Goal: Information Seeking & Learning: Compare options

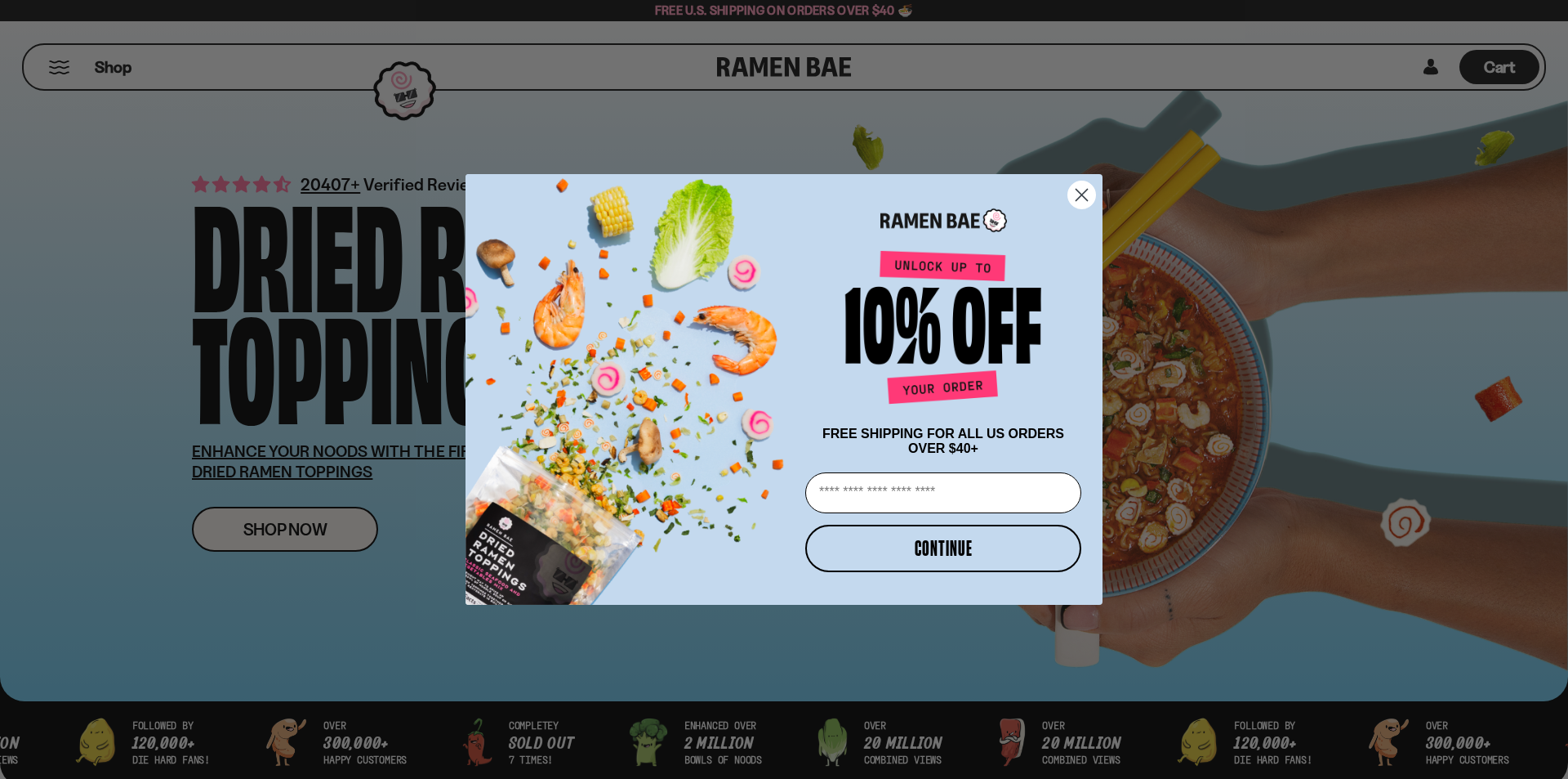
click at [1079, 184] on circle "Close dialog" at bounding box center [1082, 195] width 27 height 27
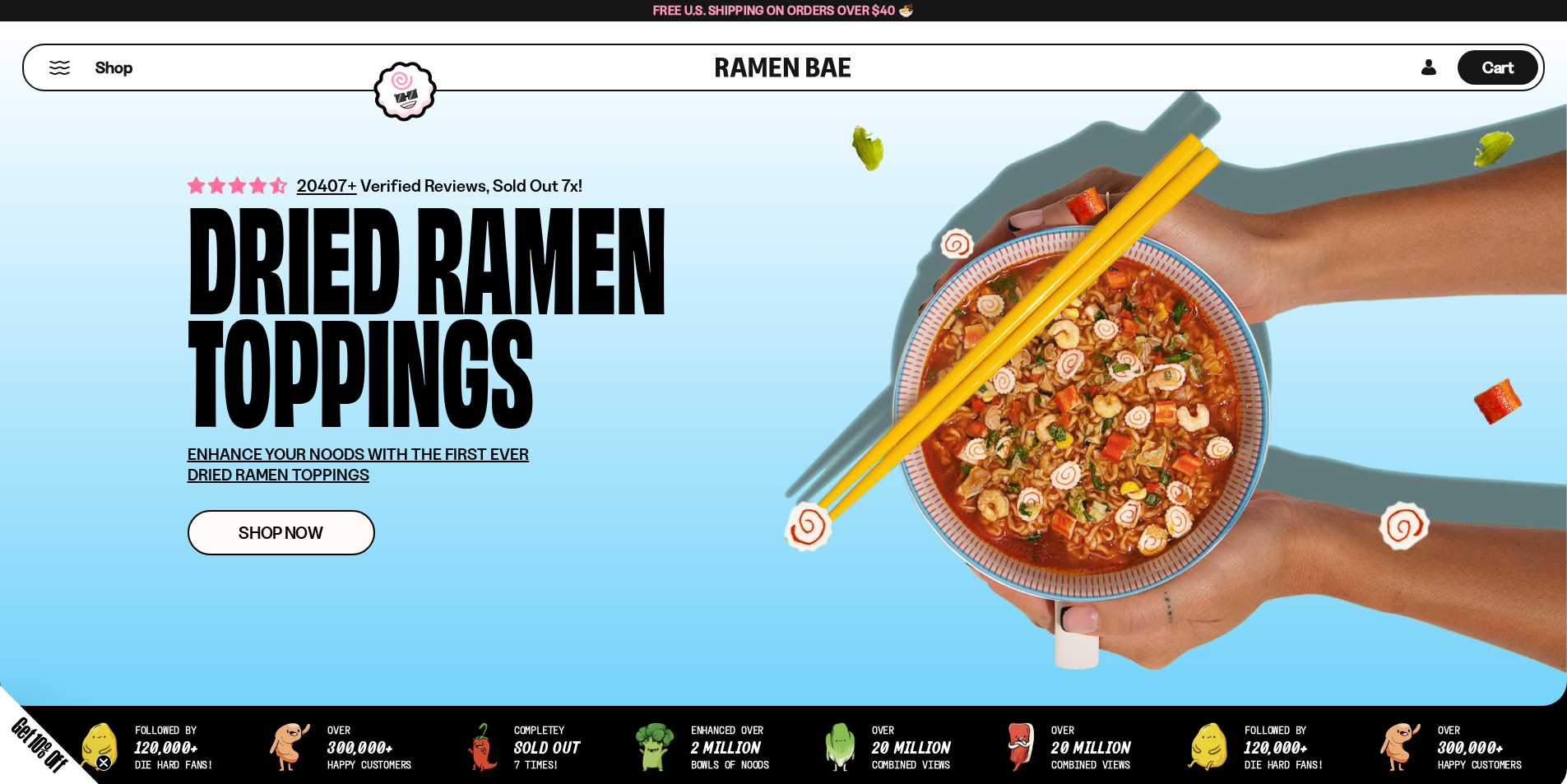
click at [1366, 75] on div "Shop Cart D0381C2F-513E-4F90-8A41-6F0A75DCBAAA" at bounding box center [784, 67] width 1523 height 47
click at [75, 67] on div "Shop" at bounding box center [372, 68] width 688 height 45
click at [93, 65] on div "Shop" at bounding box center [372, 68] width 688 height 45
click at [106, 65] on span "Shop" at bounding box center [114, 67] width 41 height 24
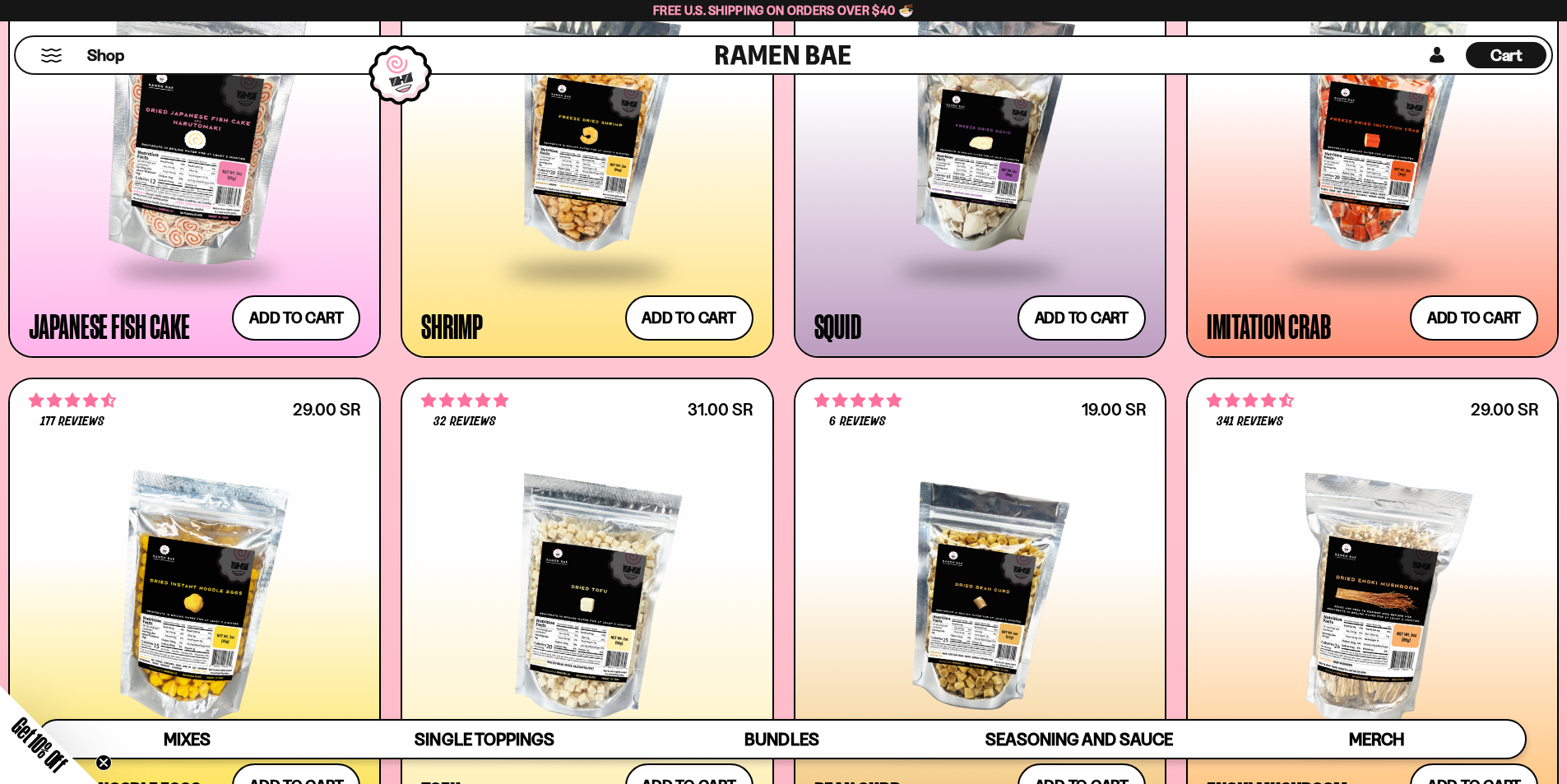
scroll to position [1781, 0]
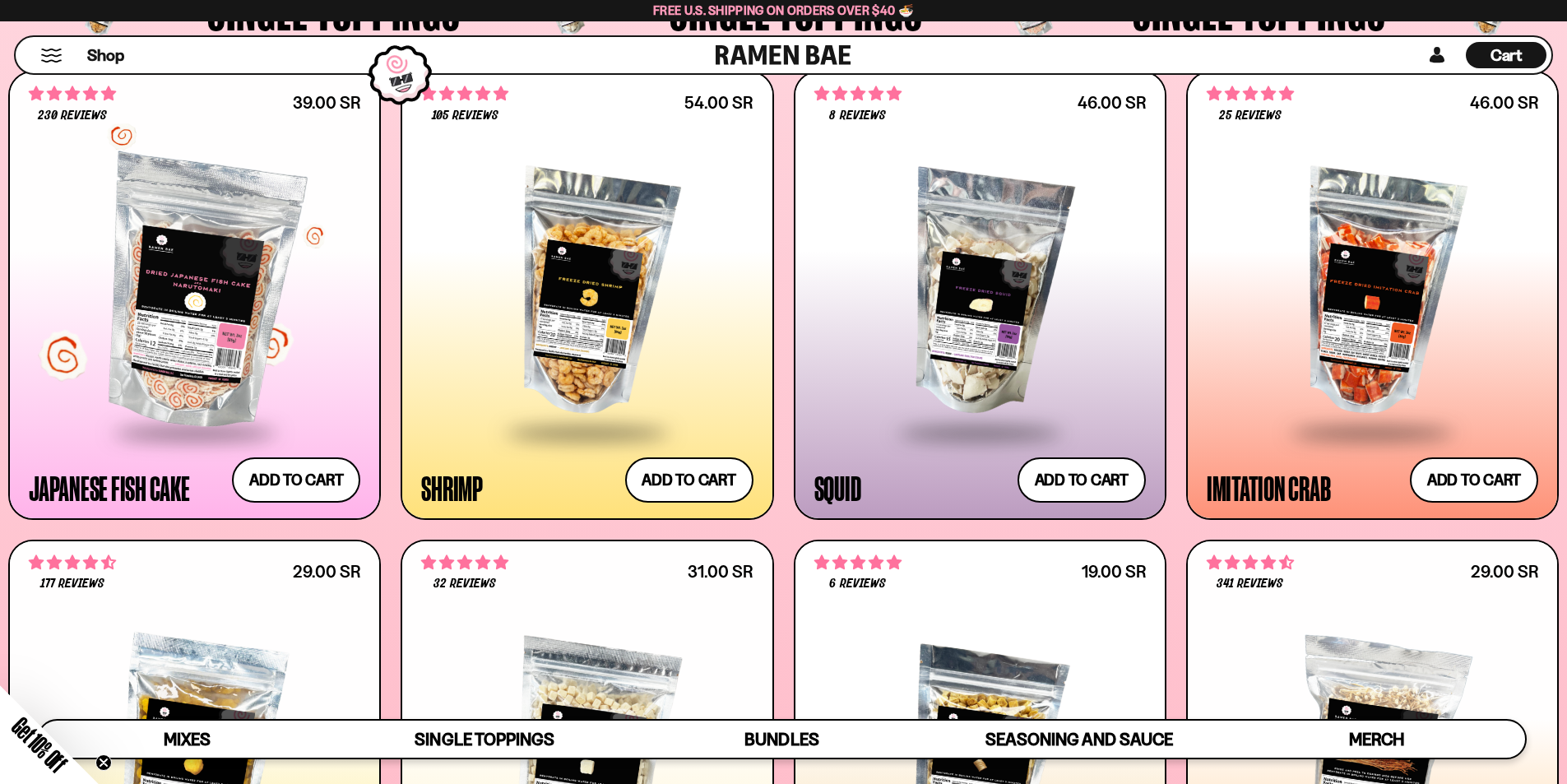
click at [240, 241] on div at bounding box center [195, 293] width 332 height 274
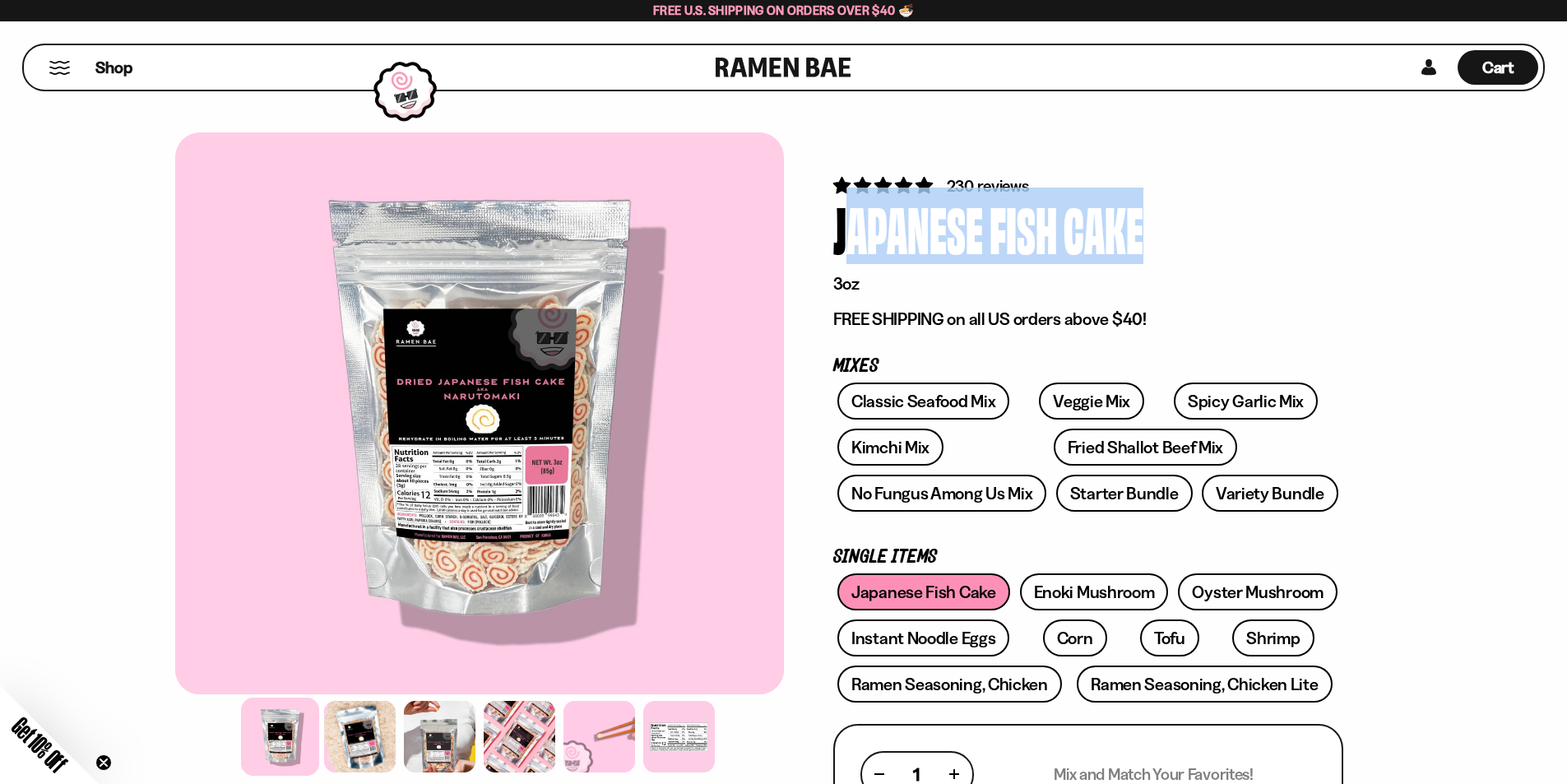
drag, startPoint x: 835, startPoint y: 237, endPoint x: 1141, endPoint y: 248, distance: 306.2
click at [1141, 248] on div "Japanese Fish Cake" at bounding box center [1089, 229] width 510 height 62
copy div "Japanese Fish Cake"
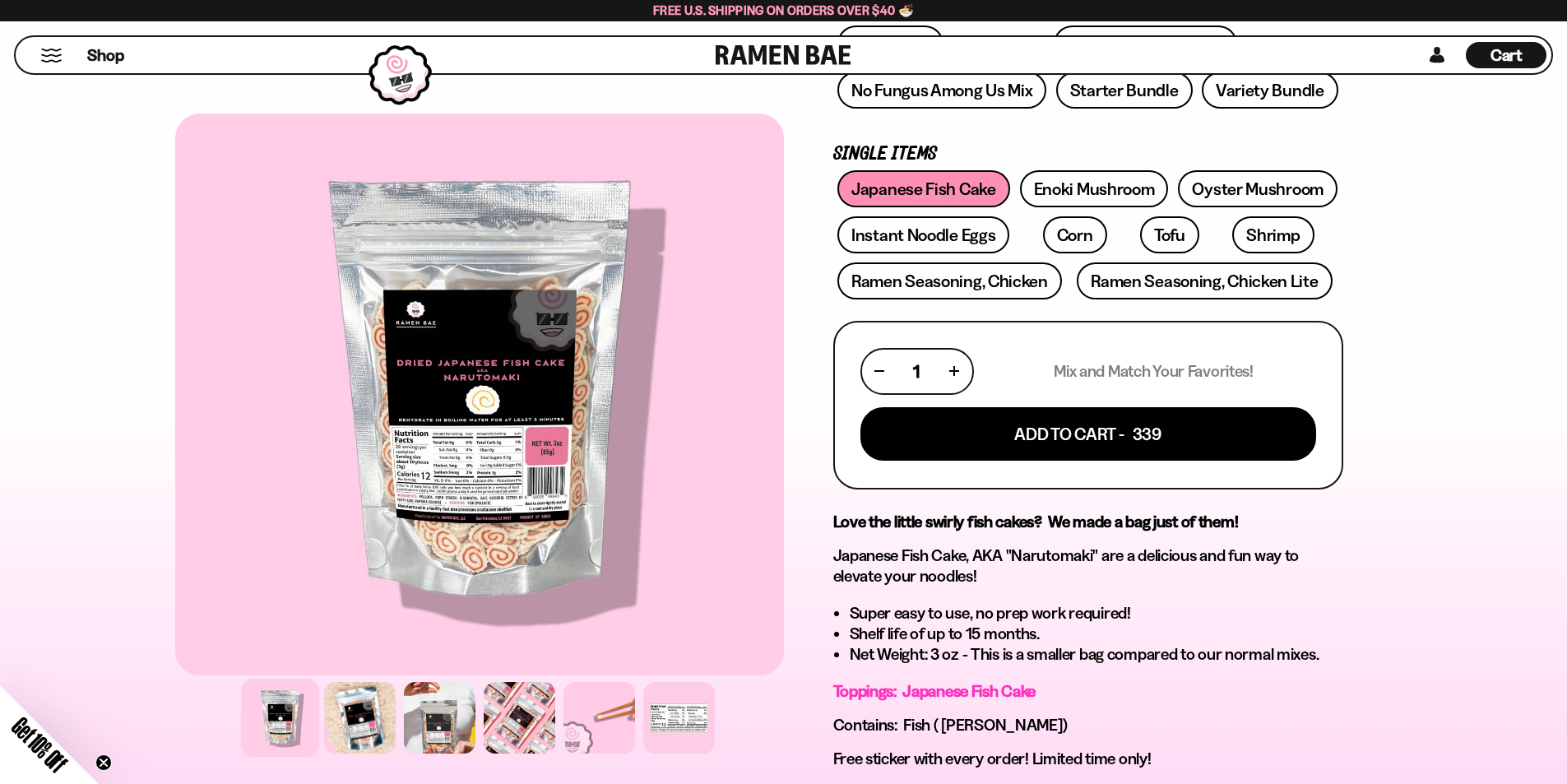
scroll to position [411, 0]
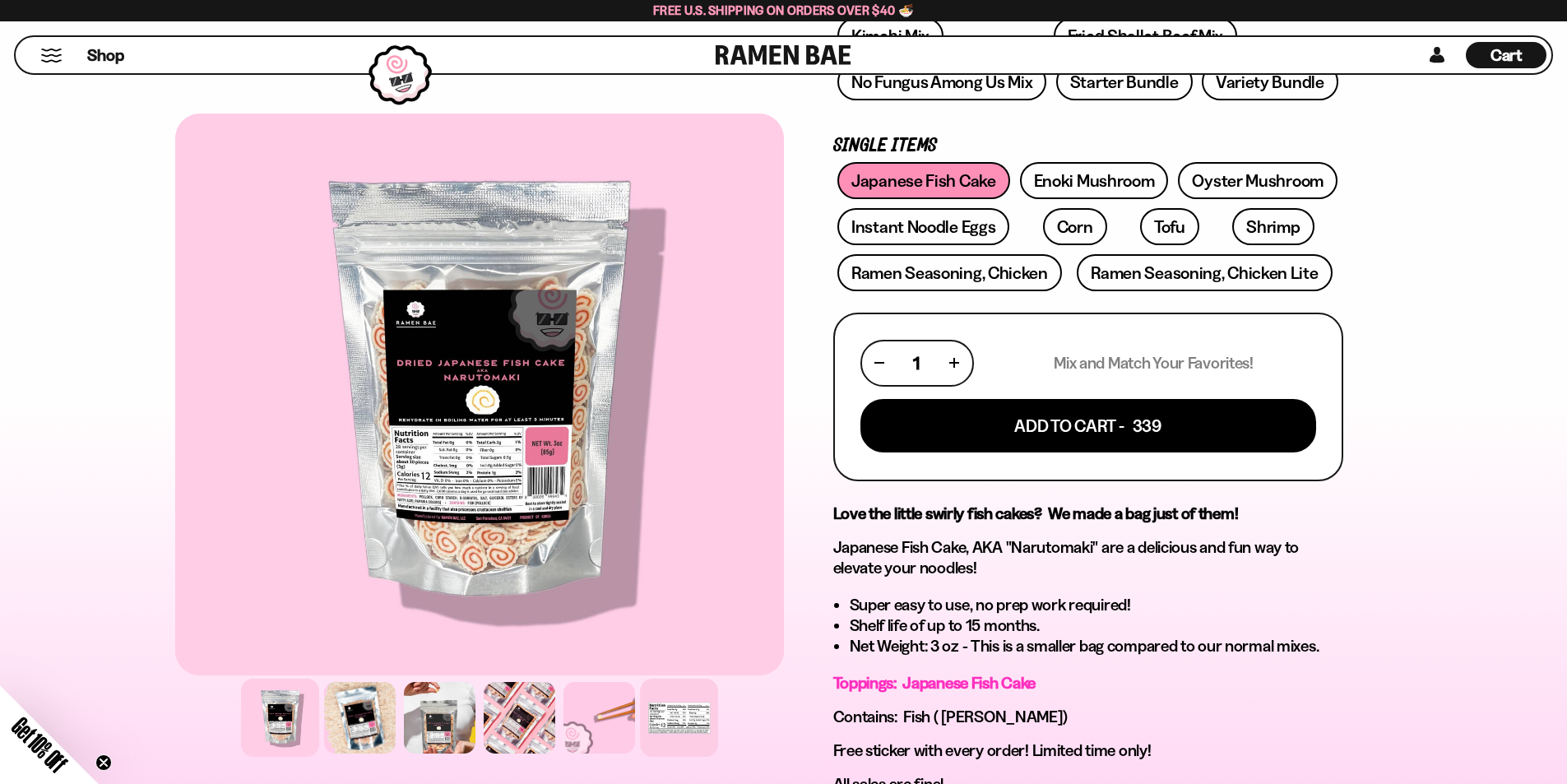
click at [686, 722] on div at bounding box center [679, 717] width 79 height 78
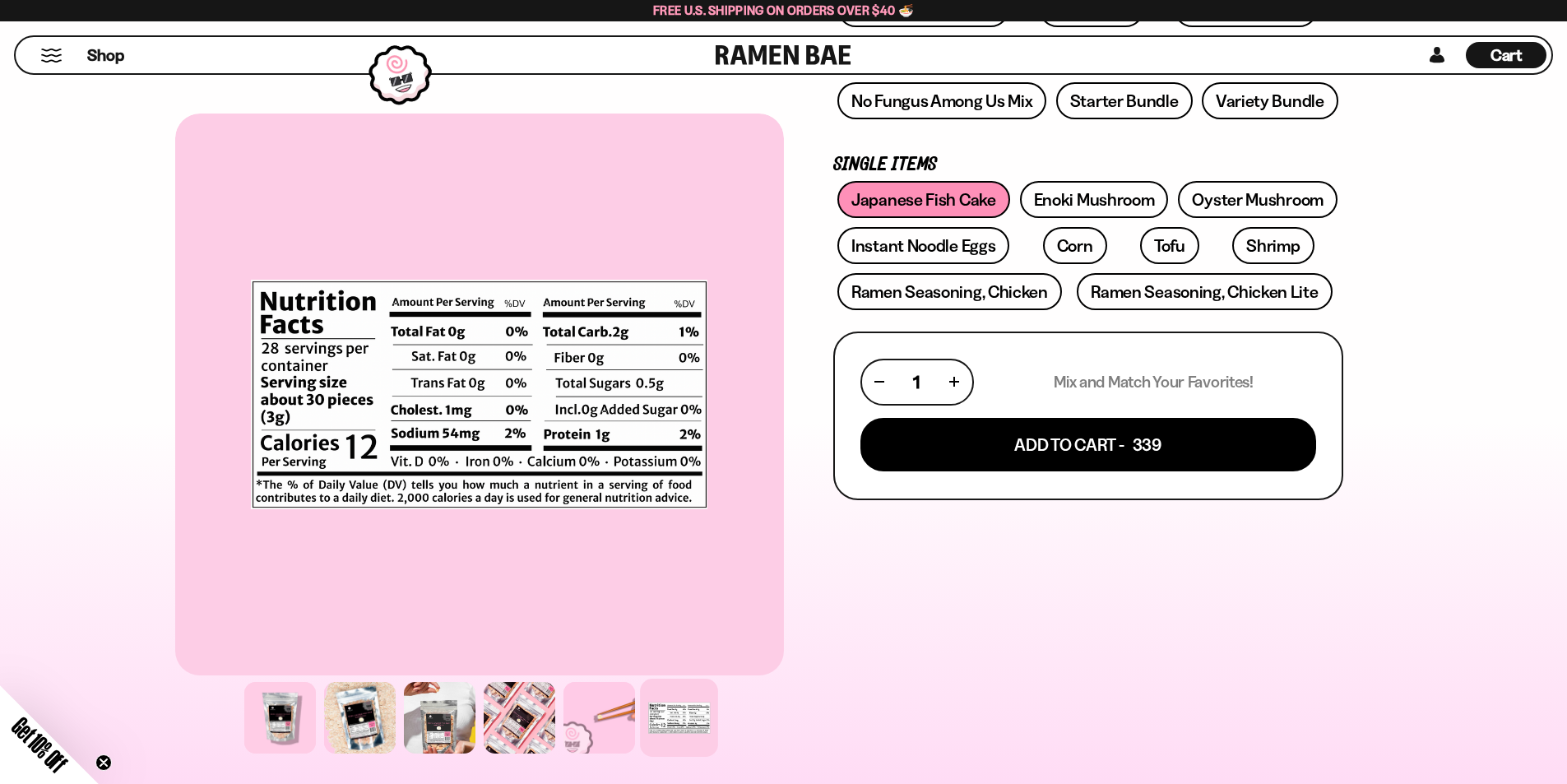
scroll to position [0, 0]
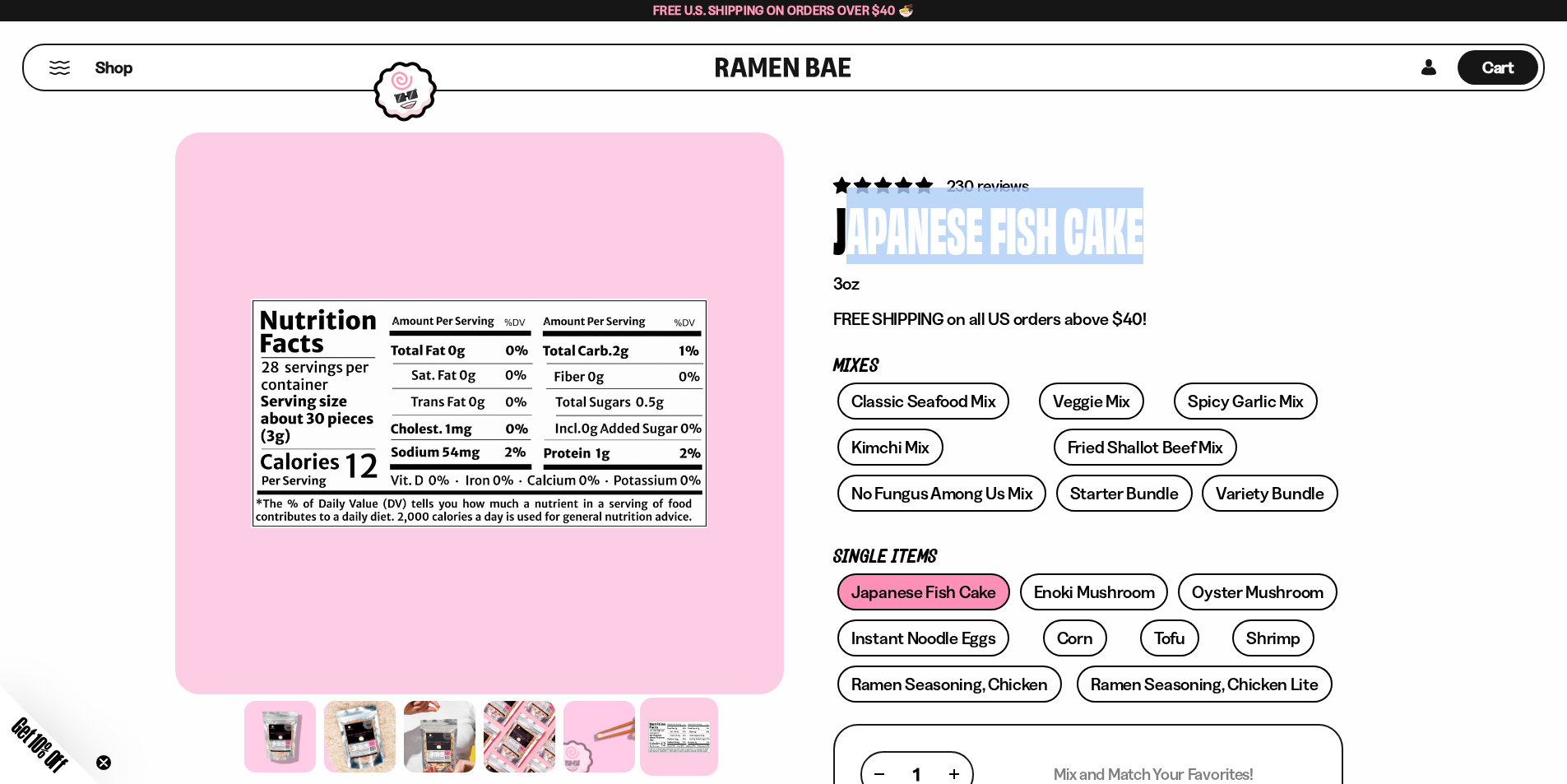
drag, startPoint x: 1004, startPoint y: 245, endPoint x: 1002, endPoint y: 254, distance: 9.2
click at [1004, 246] on div "Fish" at bounding box center [1024, 229] width 68 height 62
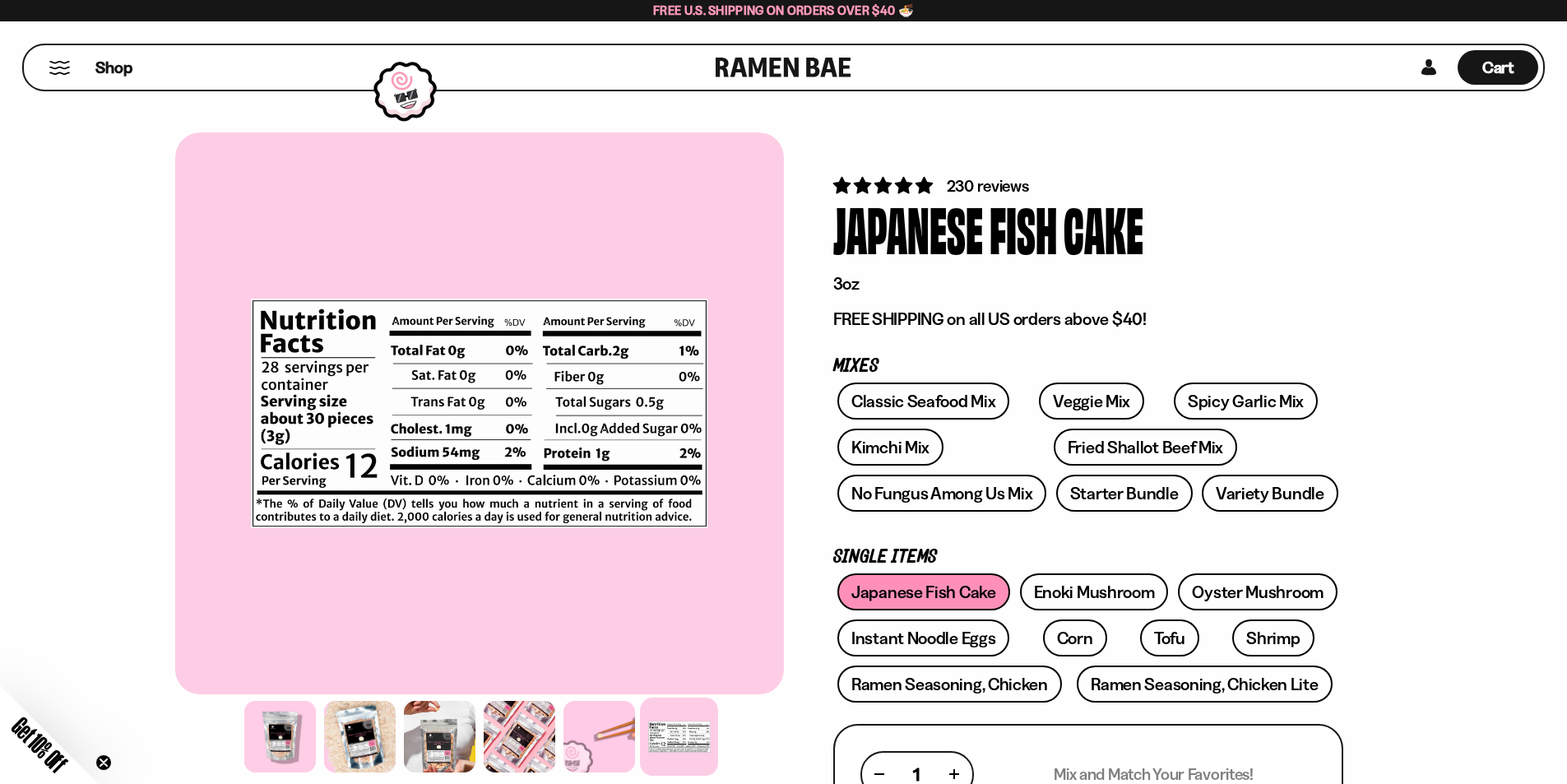
click at [911, 322] on p "FREE SHIPPING on all US orders above $40!" at bounding box center [1089, 319] width 510 height 21
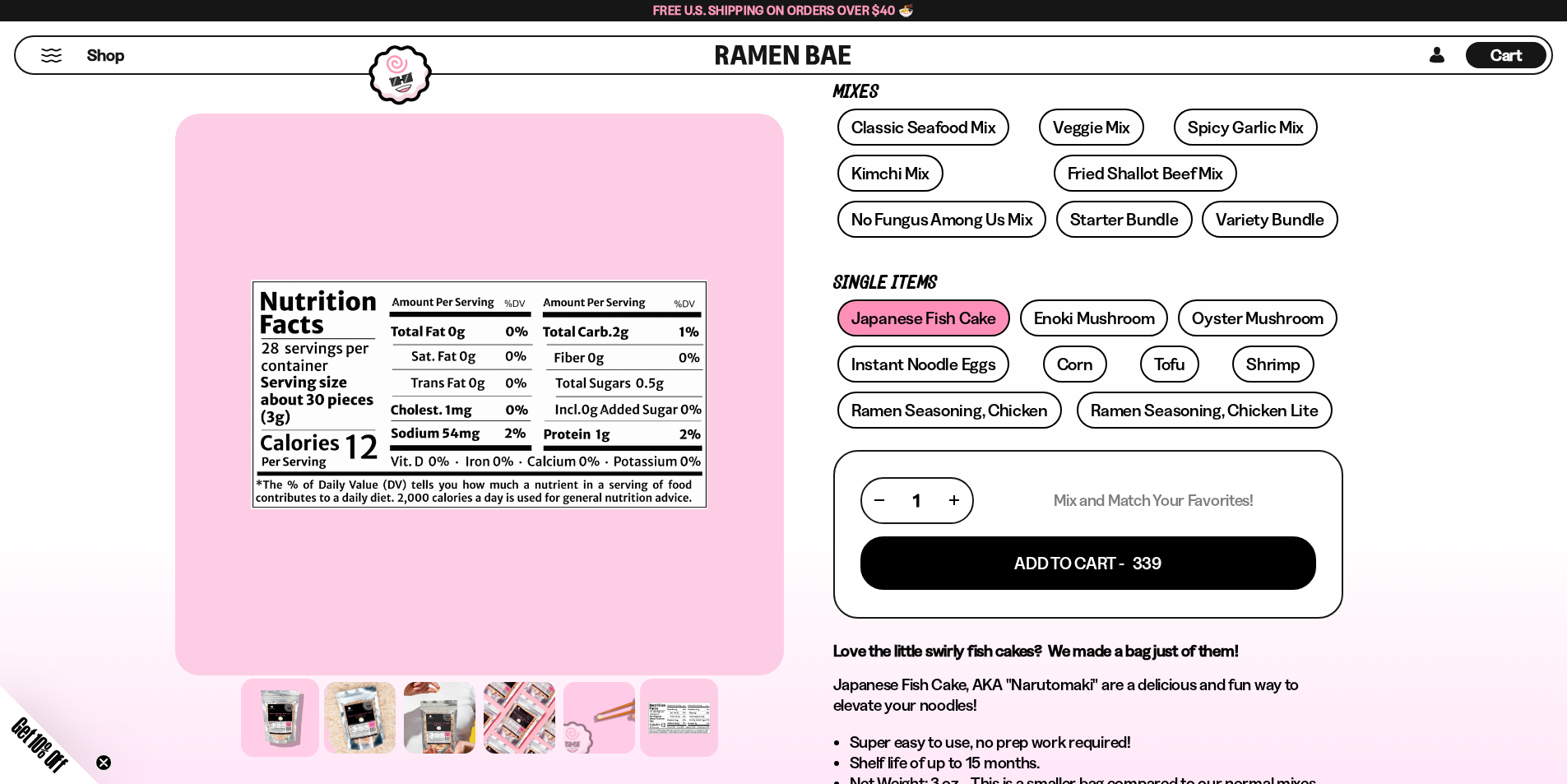
click at [308, 712] on div at bounding box center [280, 717] width 79 height 78
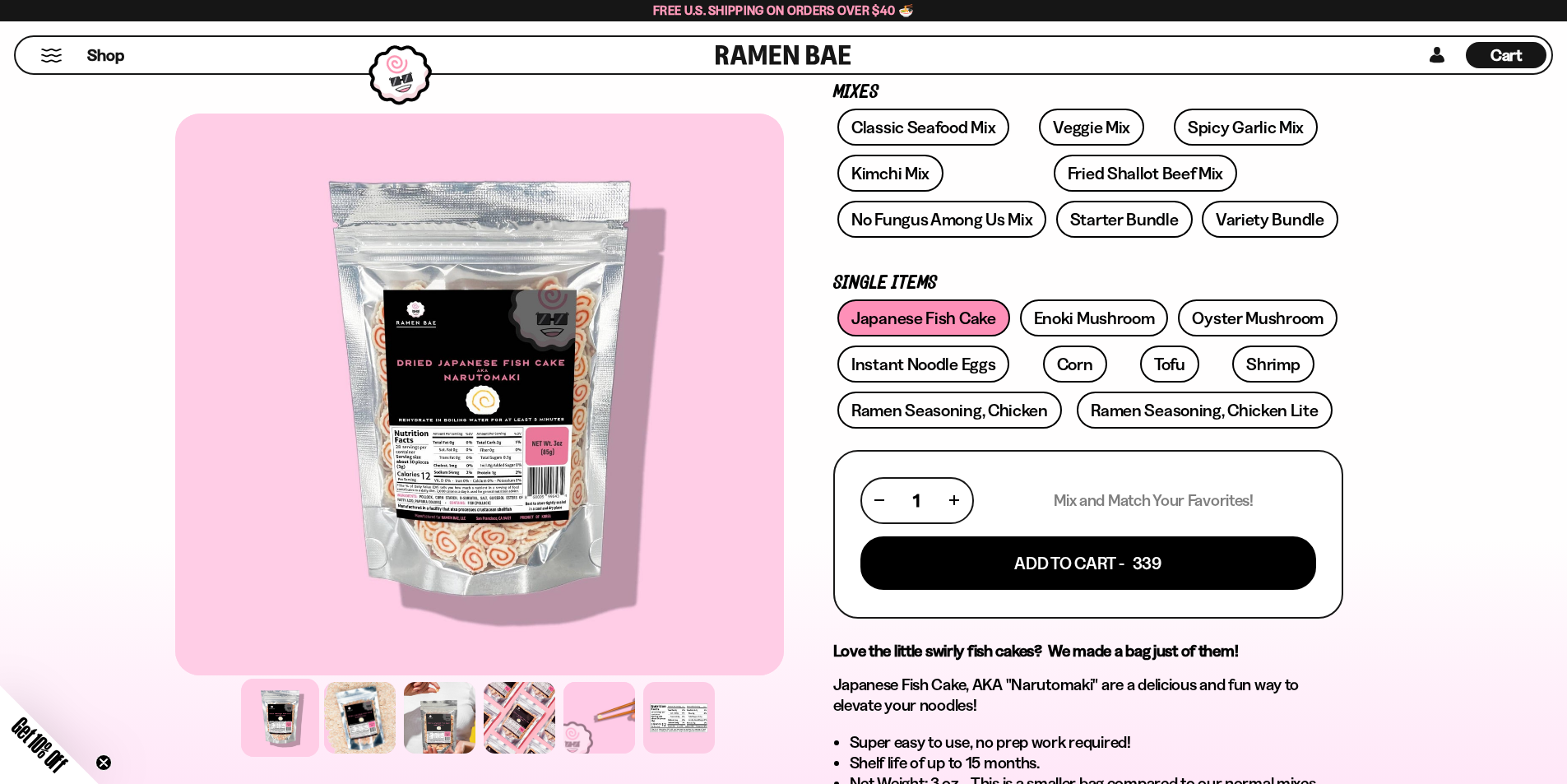
click at [63, 60] on div "Shop" at bounding box center [368, 54] width 695 height 36
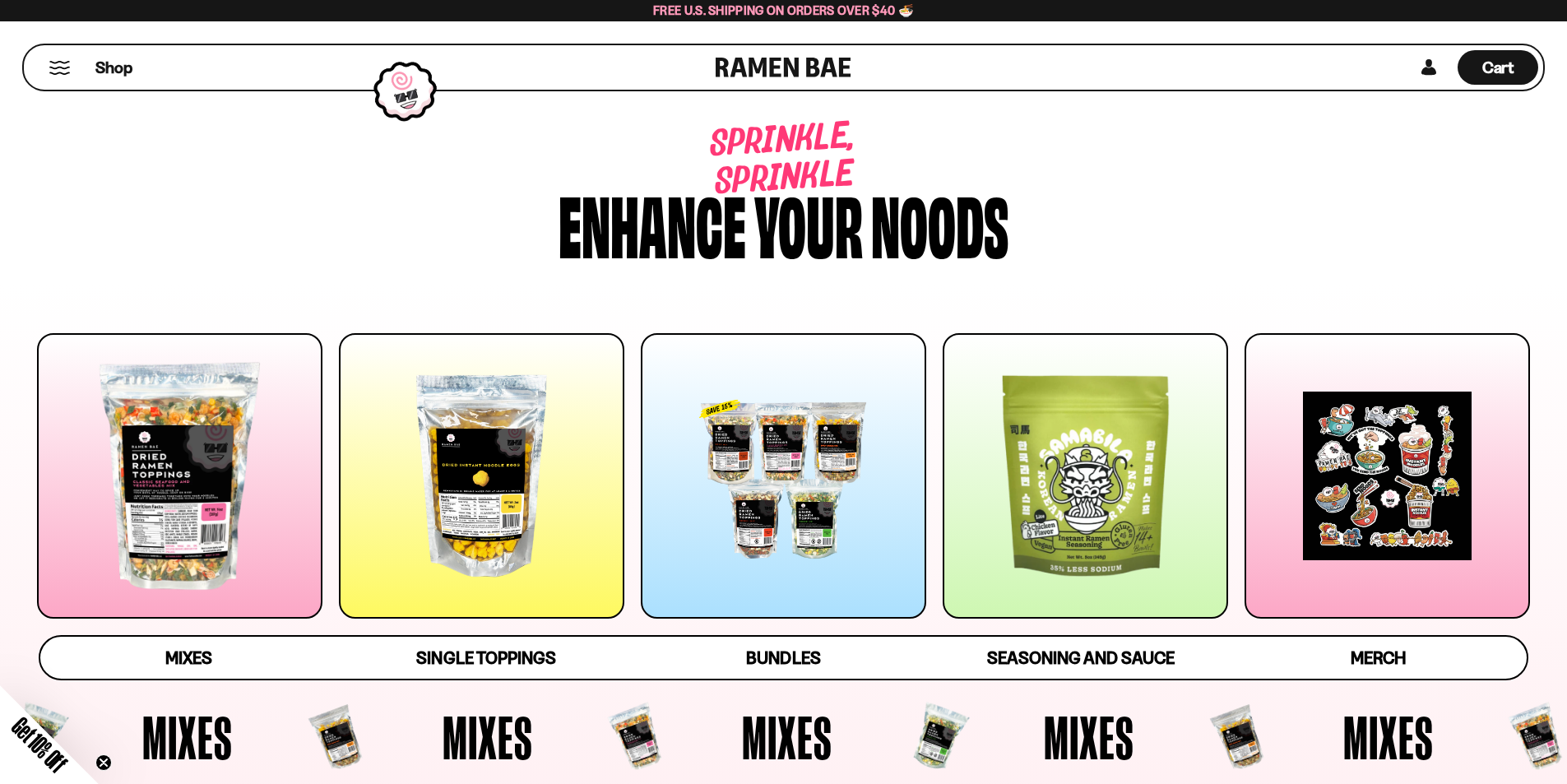
click at [807, 48] on link at bounding box center [784, 68] width 136 height 45
click at [196, 651] on span "Mixes" at bounding box center [189, 659] width 47 height 23
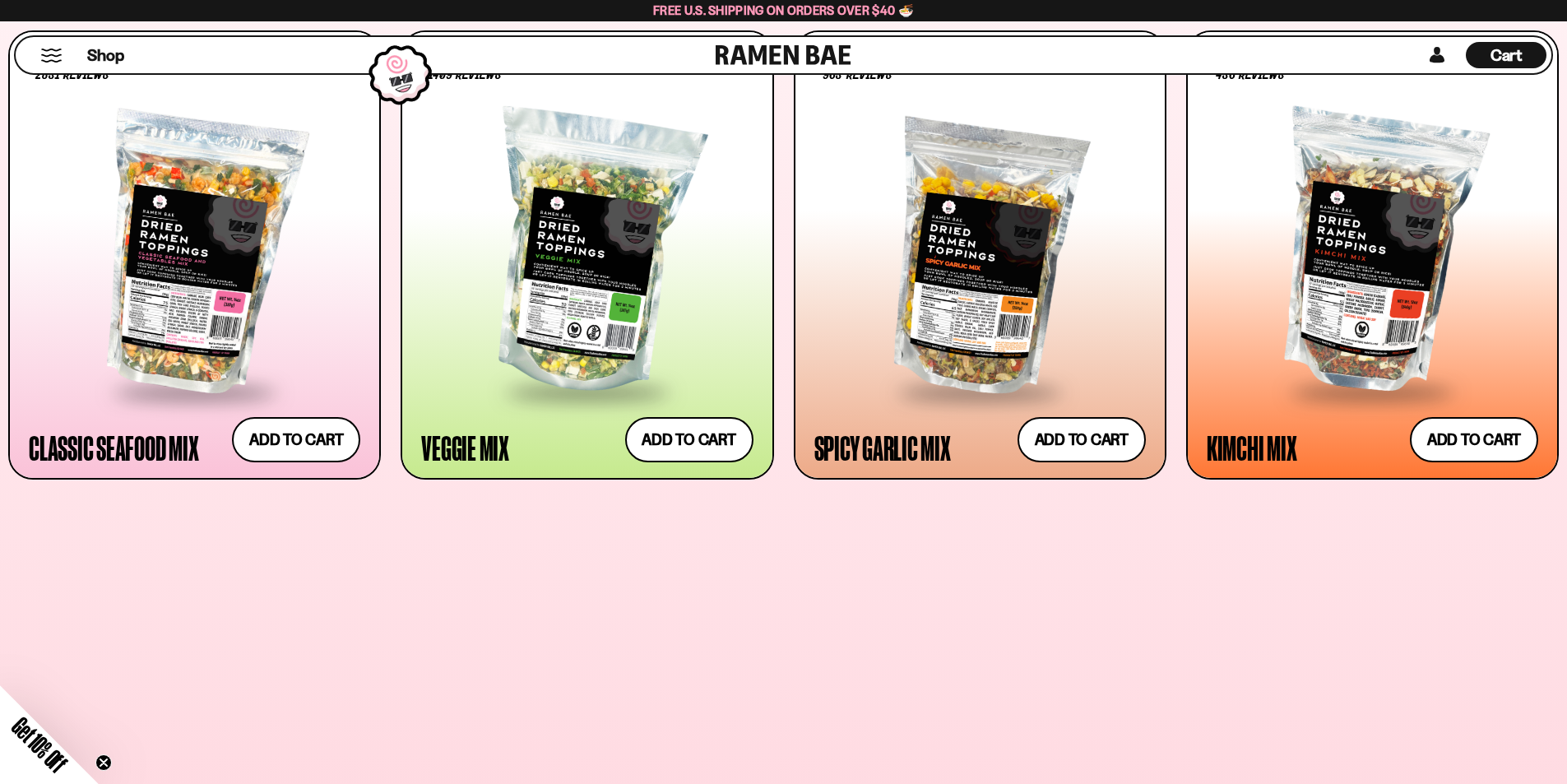
scroll to position [783, 0]
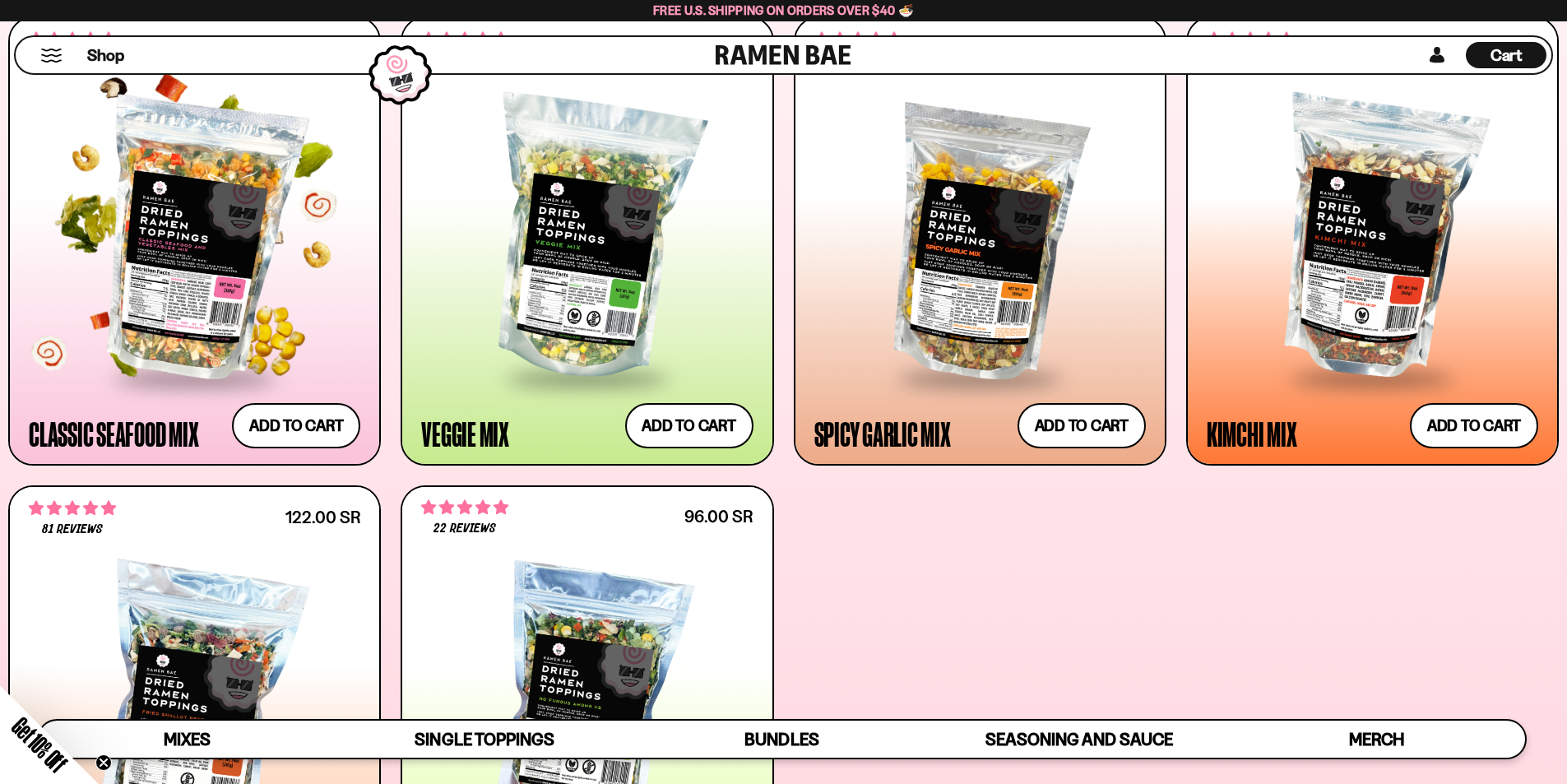
click at [187, 320] on div at bounding box center [195, 238] width 332 height 274
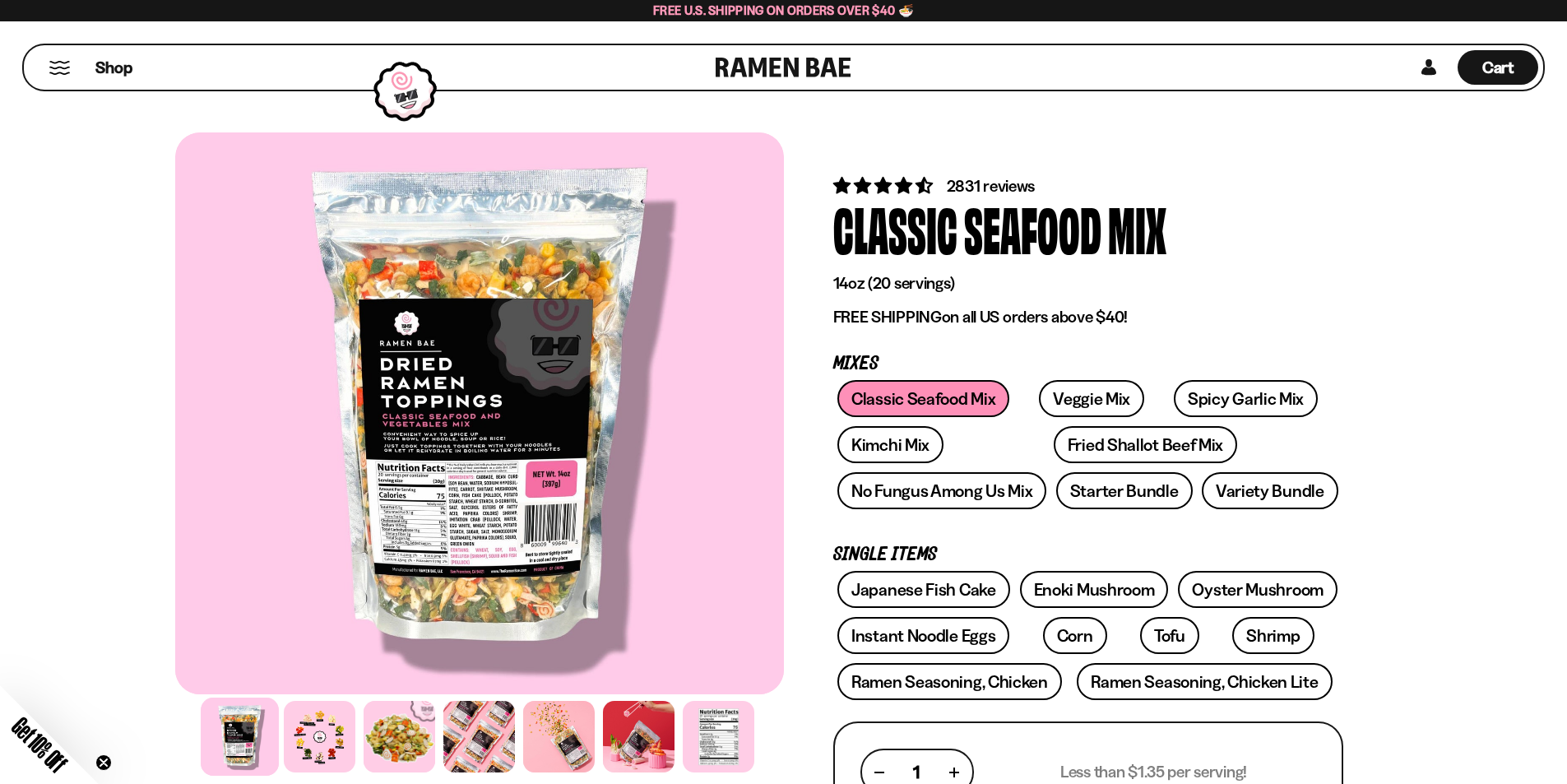
scroll to position [137, 0]
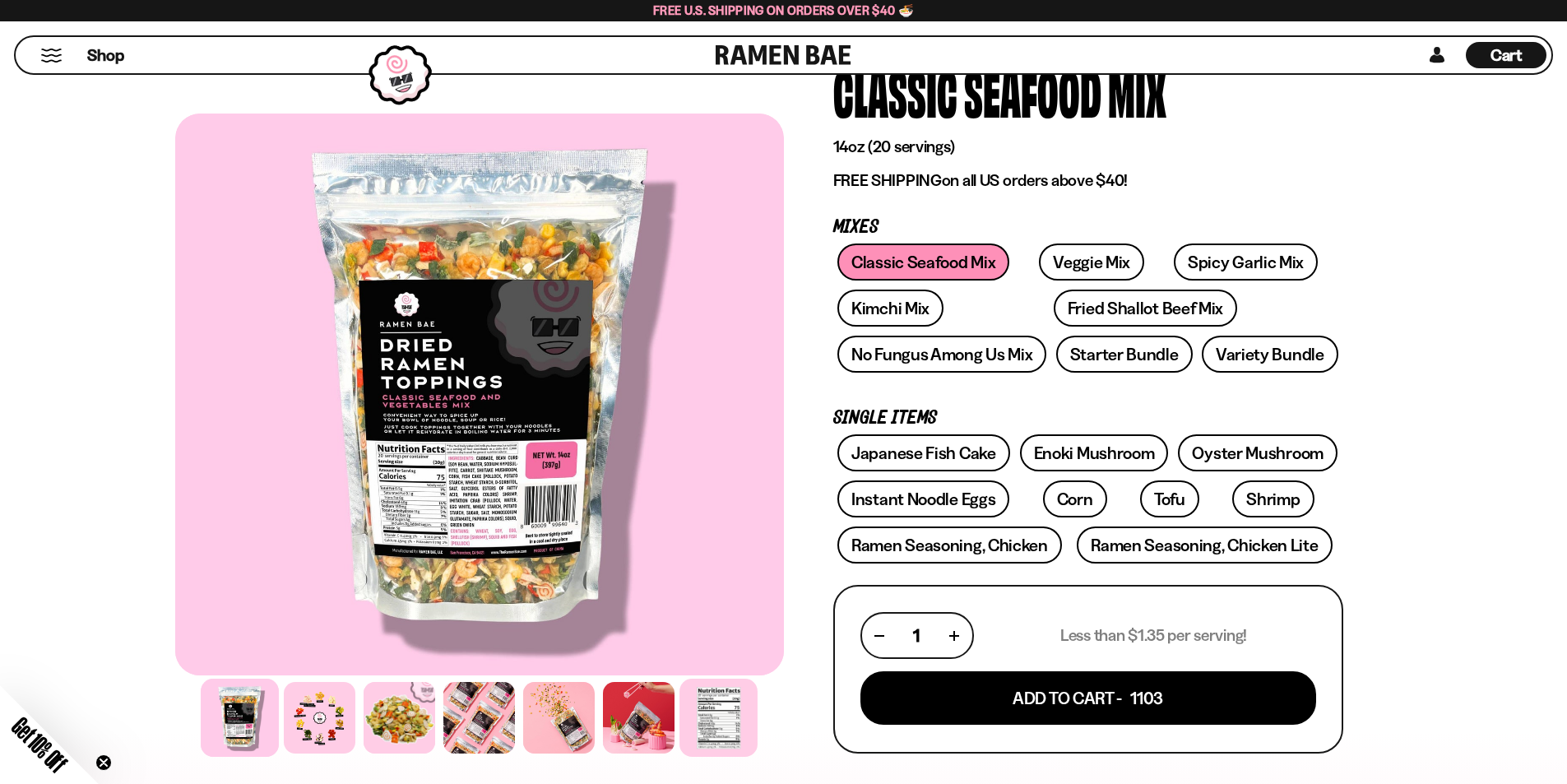
click at [700, 706] on div at bounding box center [719, 717] width 79 height 78
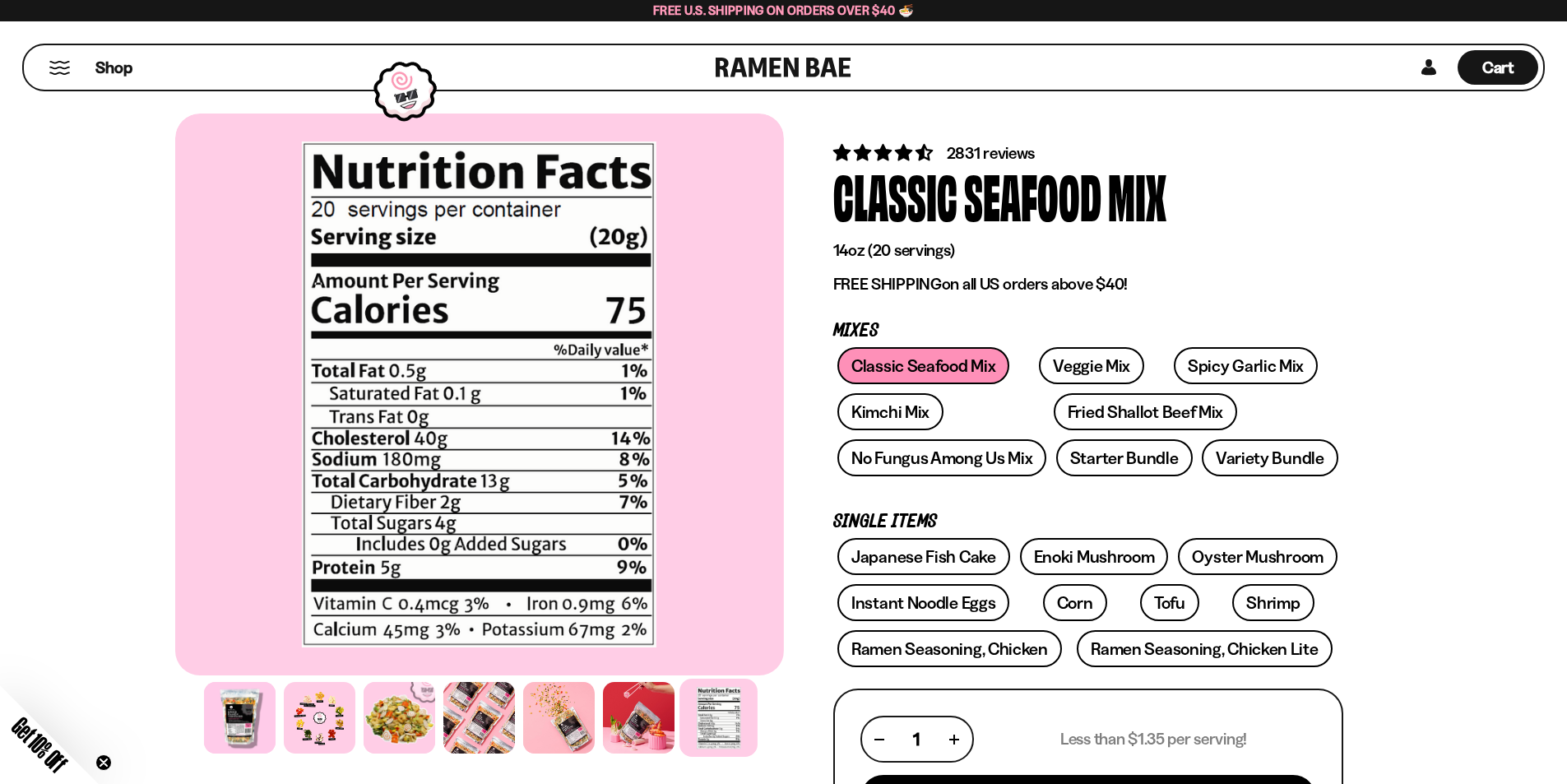
scroll to position [0, 0]
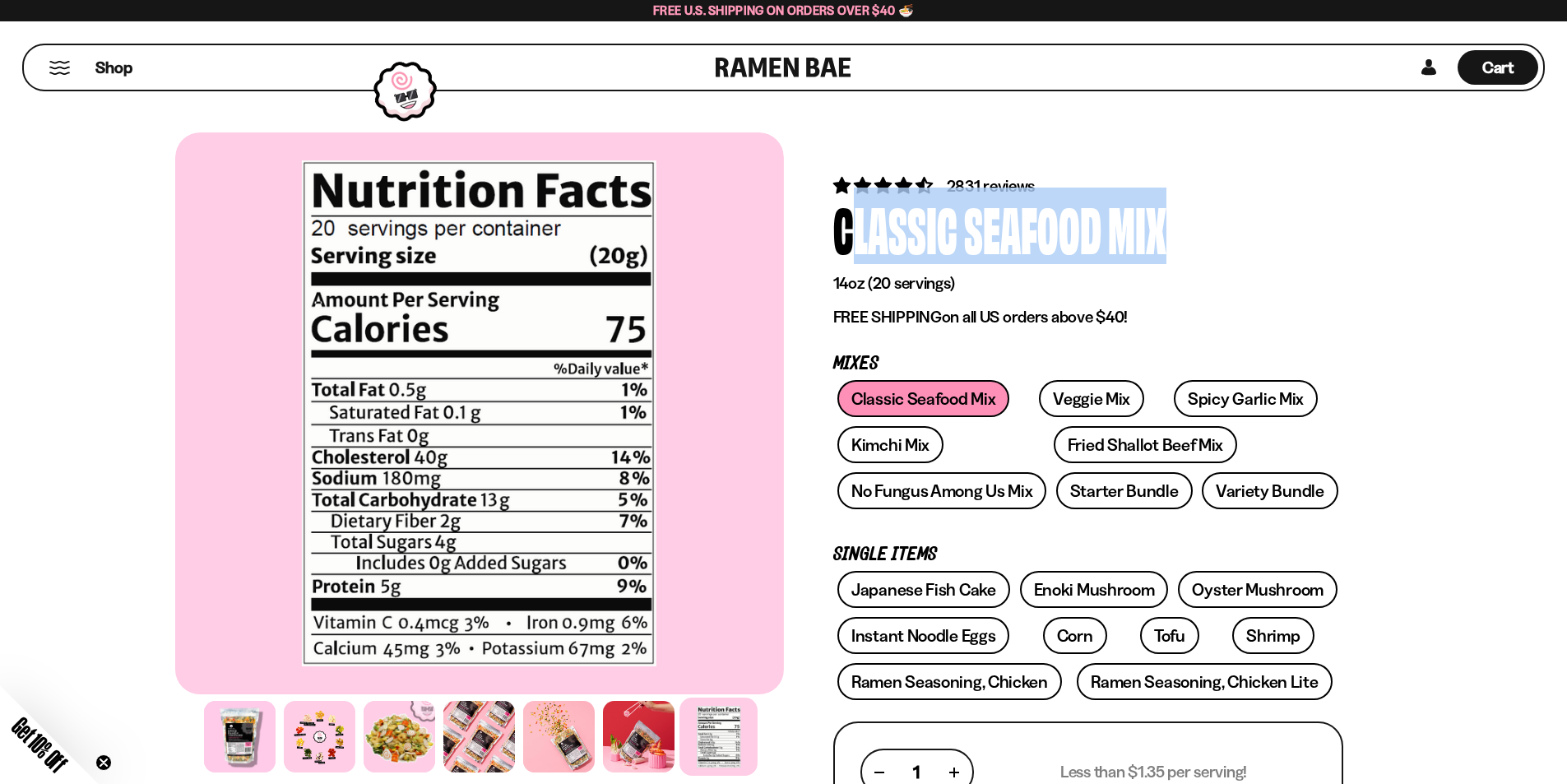
drag, startPoint x: 840, startPoint y: 234, endPoint x: 1221, endPoint y: 241, distance: 381.1
click at [1221, 241] on div "Classic Seafood Mix" at bounding box center [1089, 229] width 510 height 62
copy div "Classic Seafood Mix"
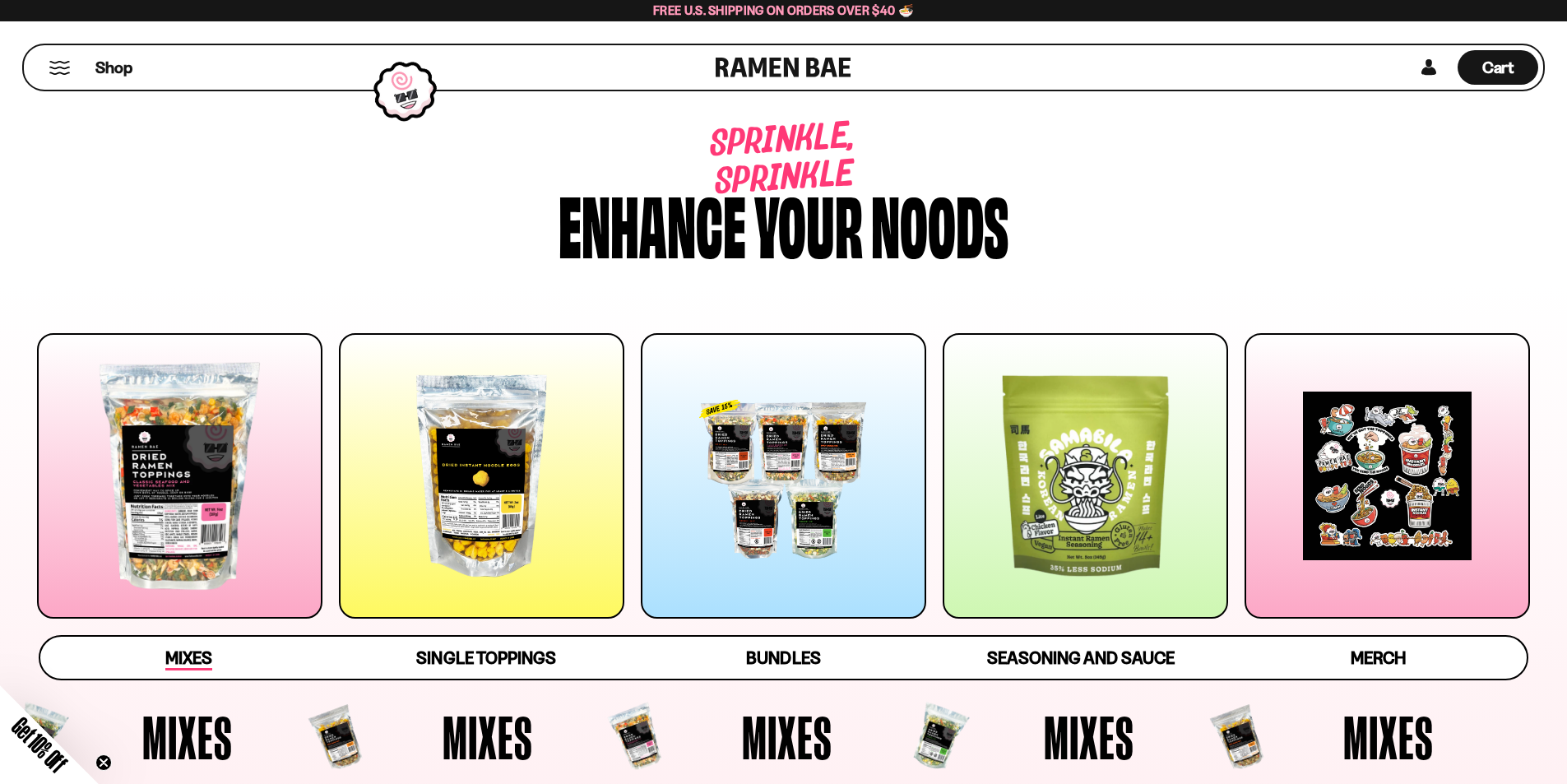
click at [197, 647] on span "Mixes" at bounding box center [189, 659] width 47 height 23
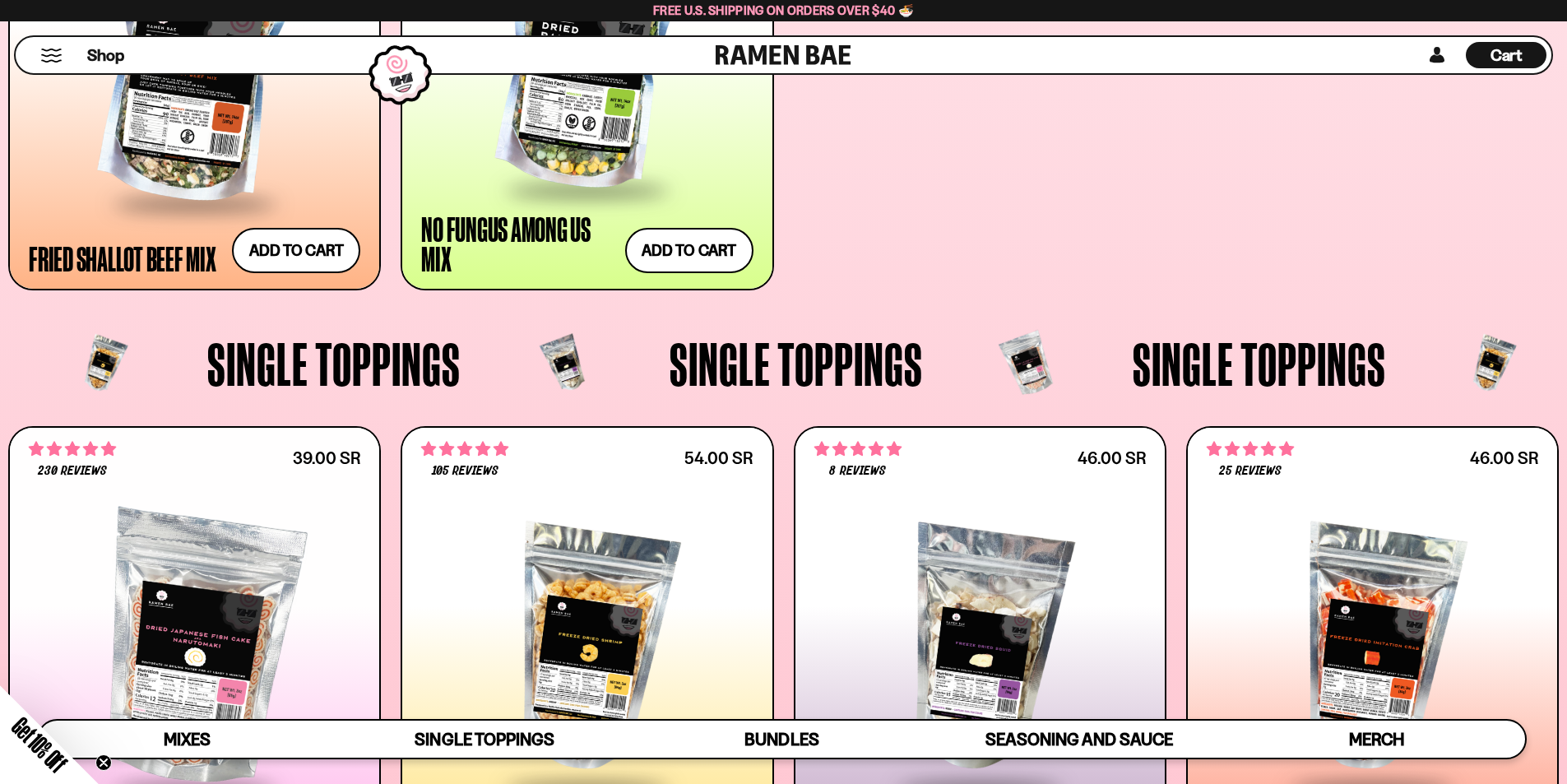
scroll to position [1605, 0]
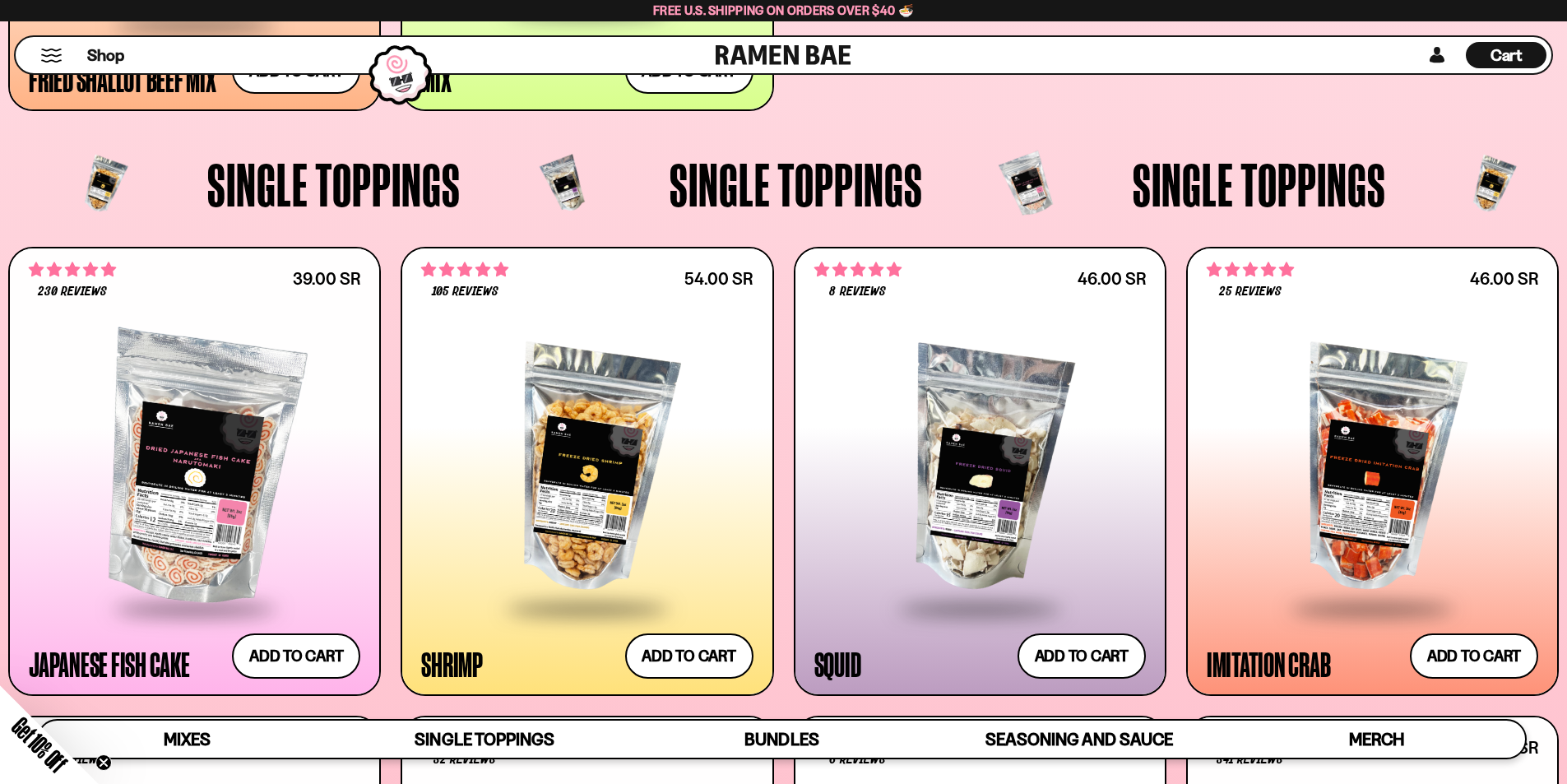
click at [953, 496] on div at bounding box center [980, 469] width 332 height 274
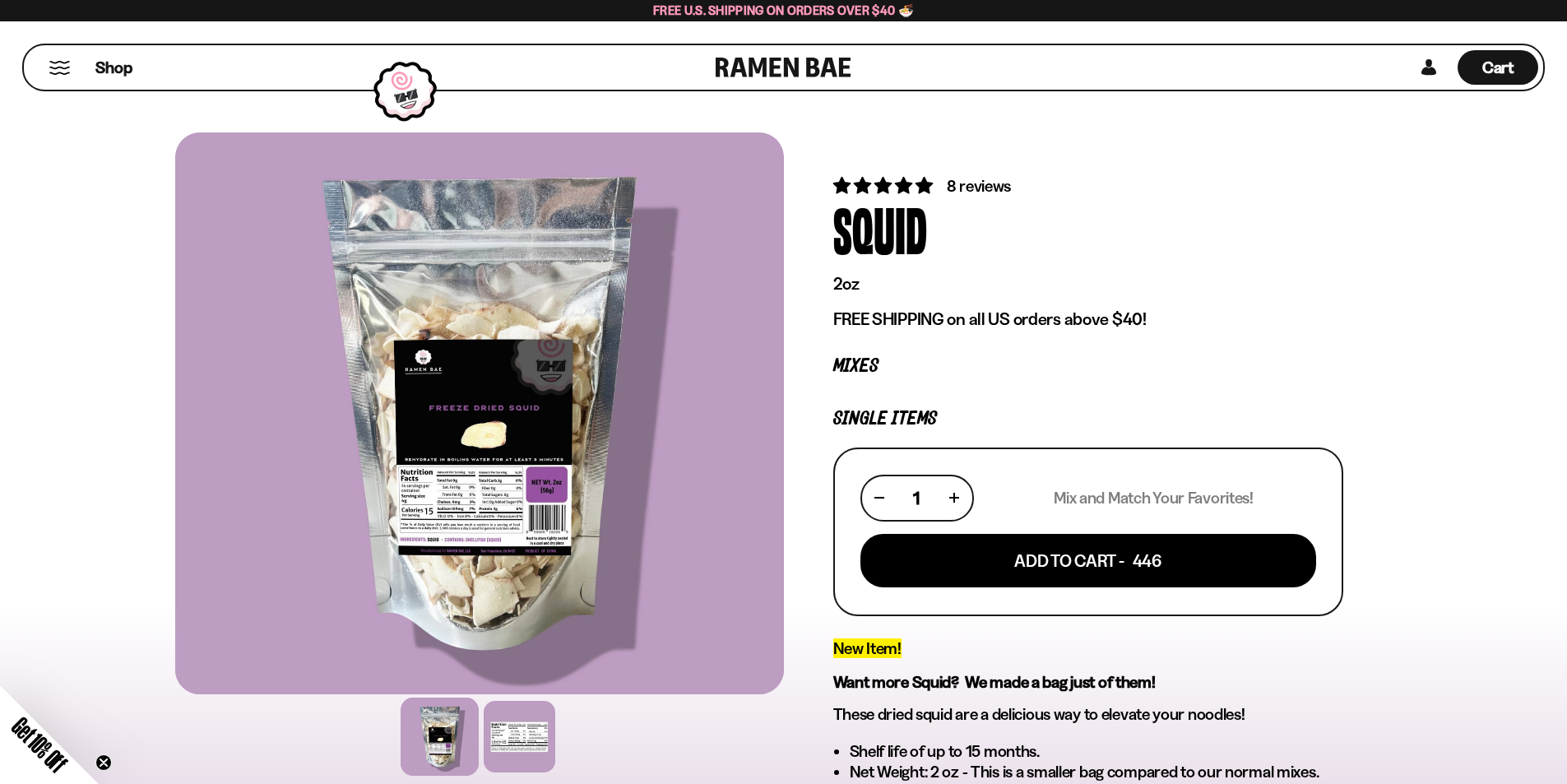
click at [932, 239] on div "Squid" at bounding box center [1089, 229] width 510 height 62
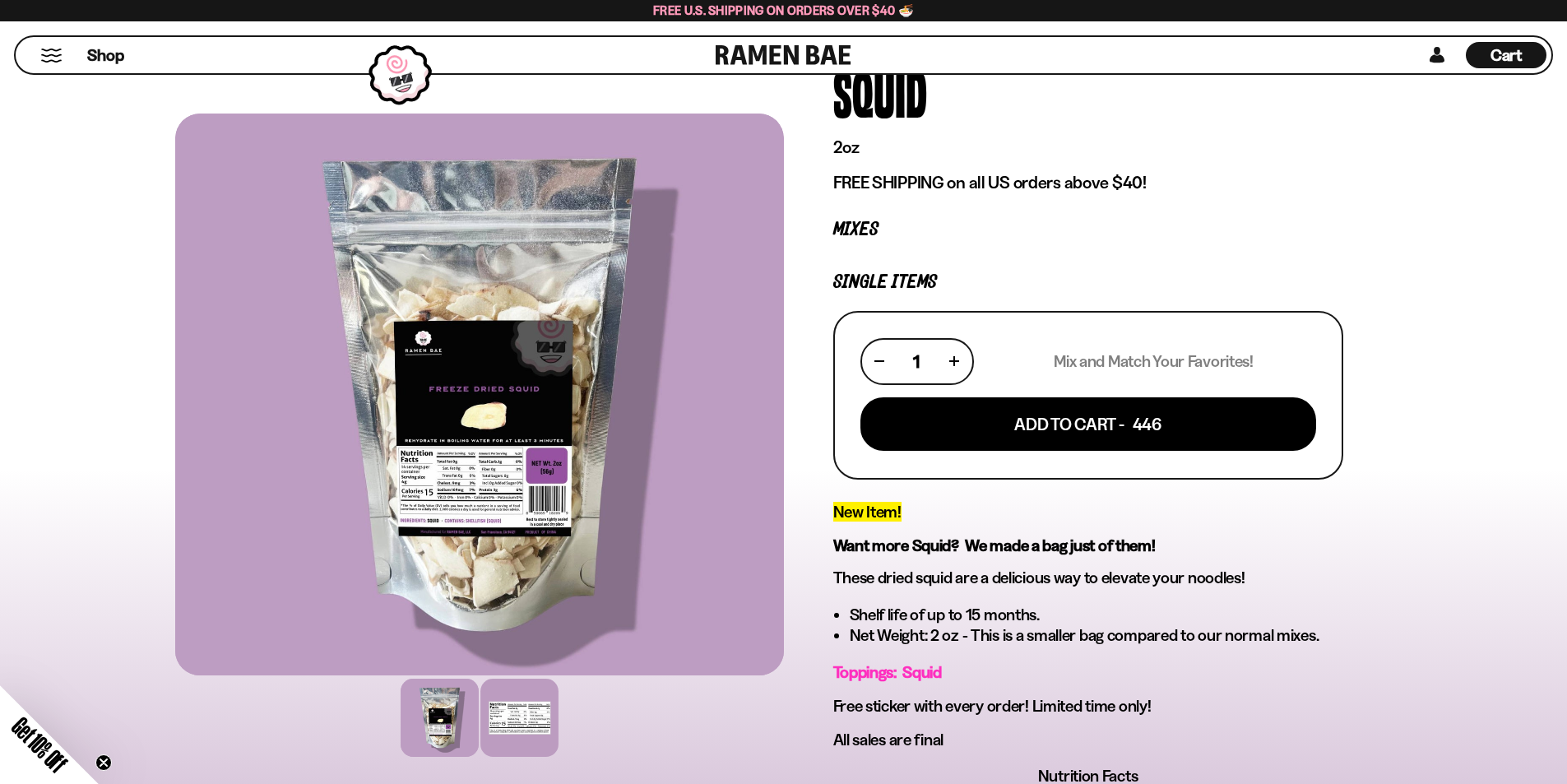
click at [546, 714] on div at bounding box center [520, 717] width 79 height 78
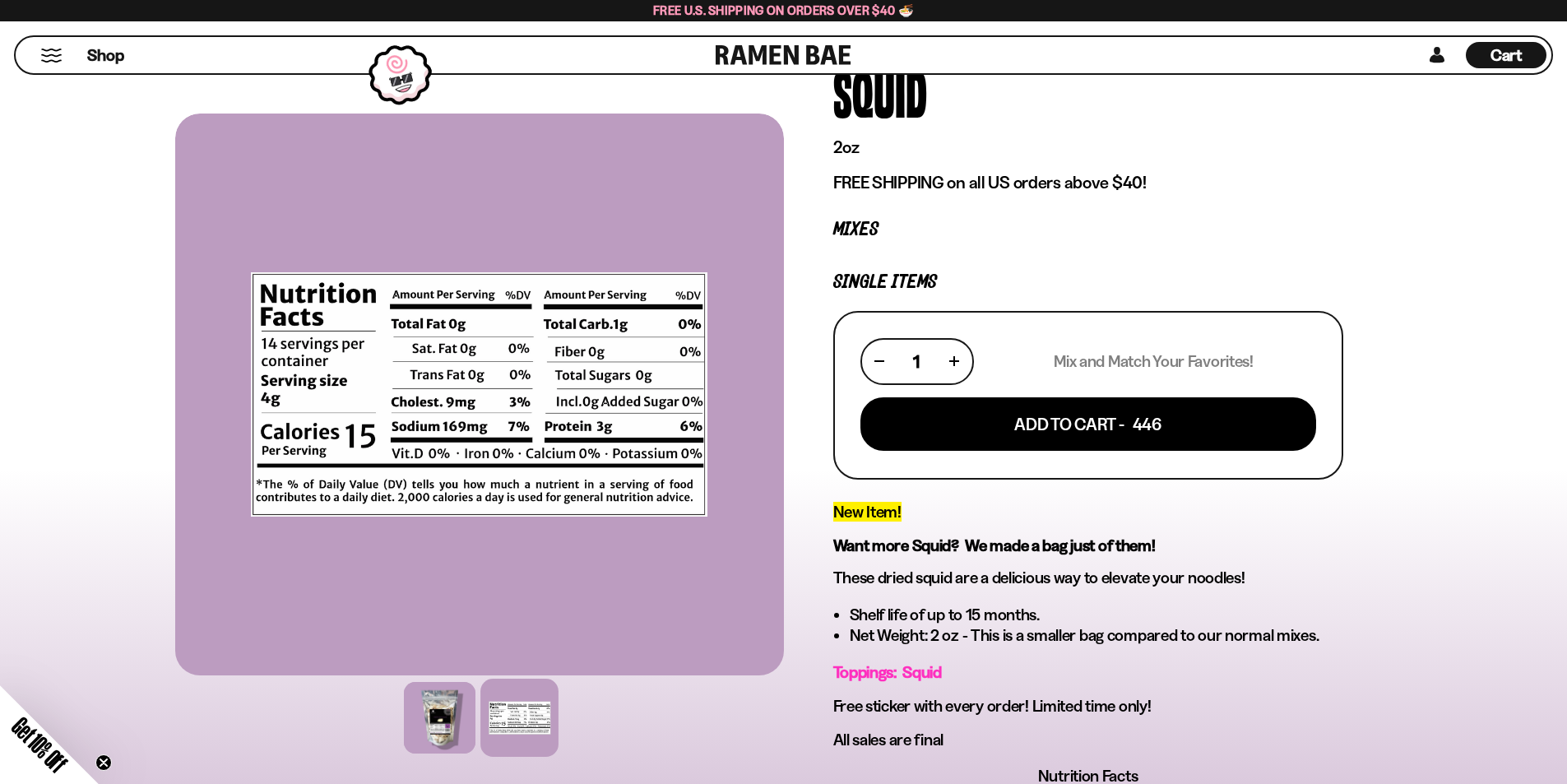
drag, startPoint x: 897, startPoint y: 310, endPoint x: 921, endPoint y: 278, distance: 40.0
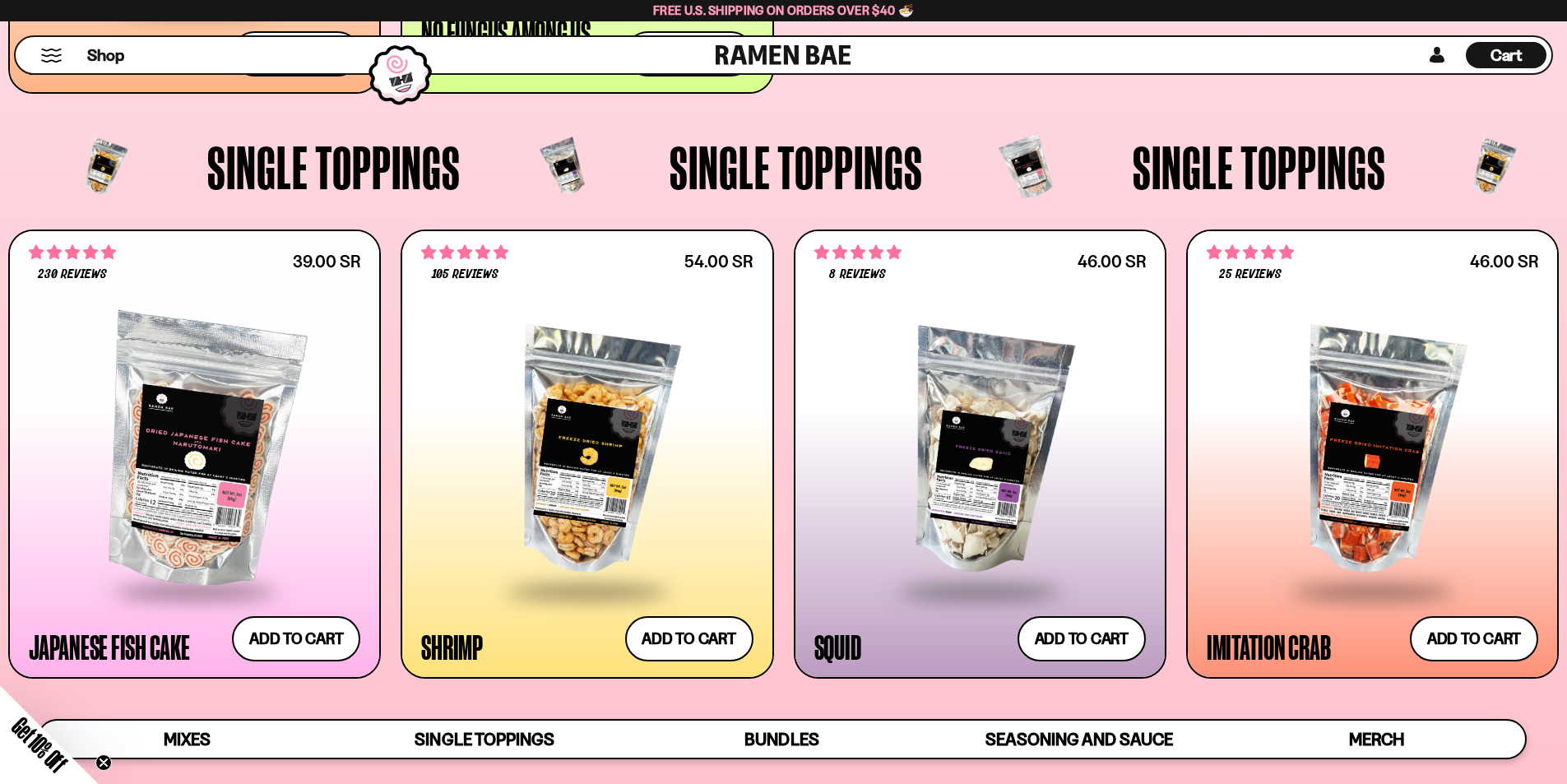
scroll to position [1645, 0]
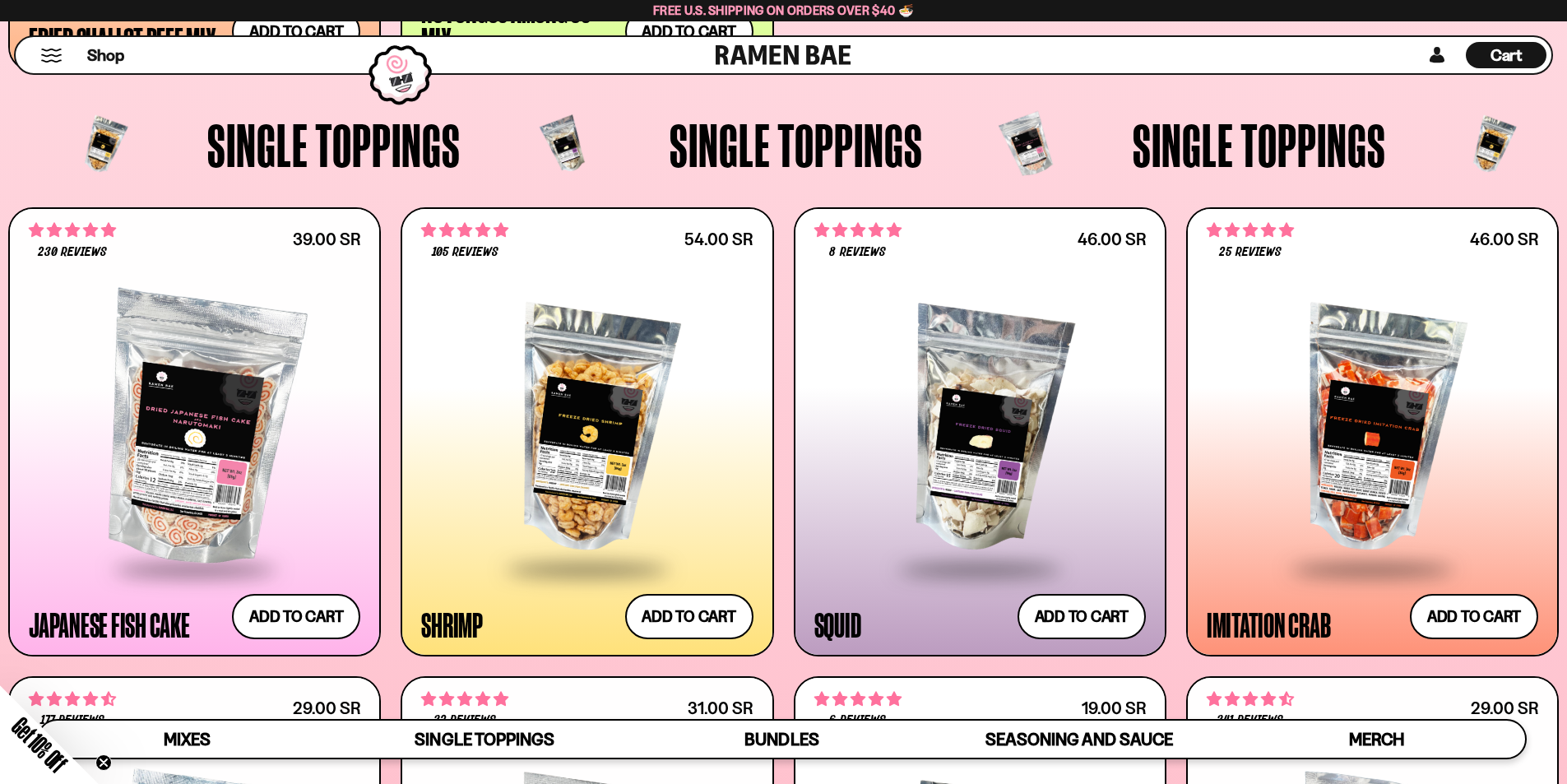
click at [1323, 415] on div at bounding box center [1373, 429] width 332 height 274
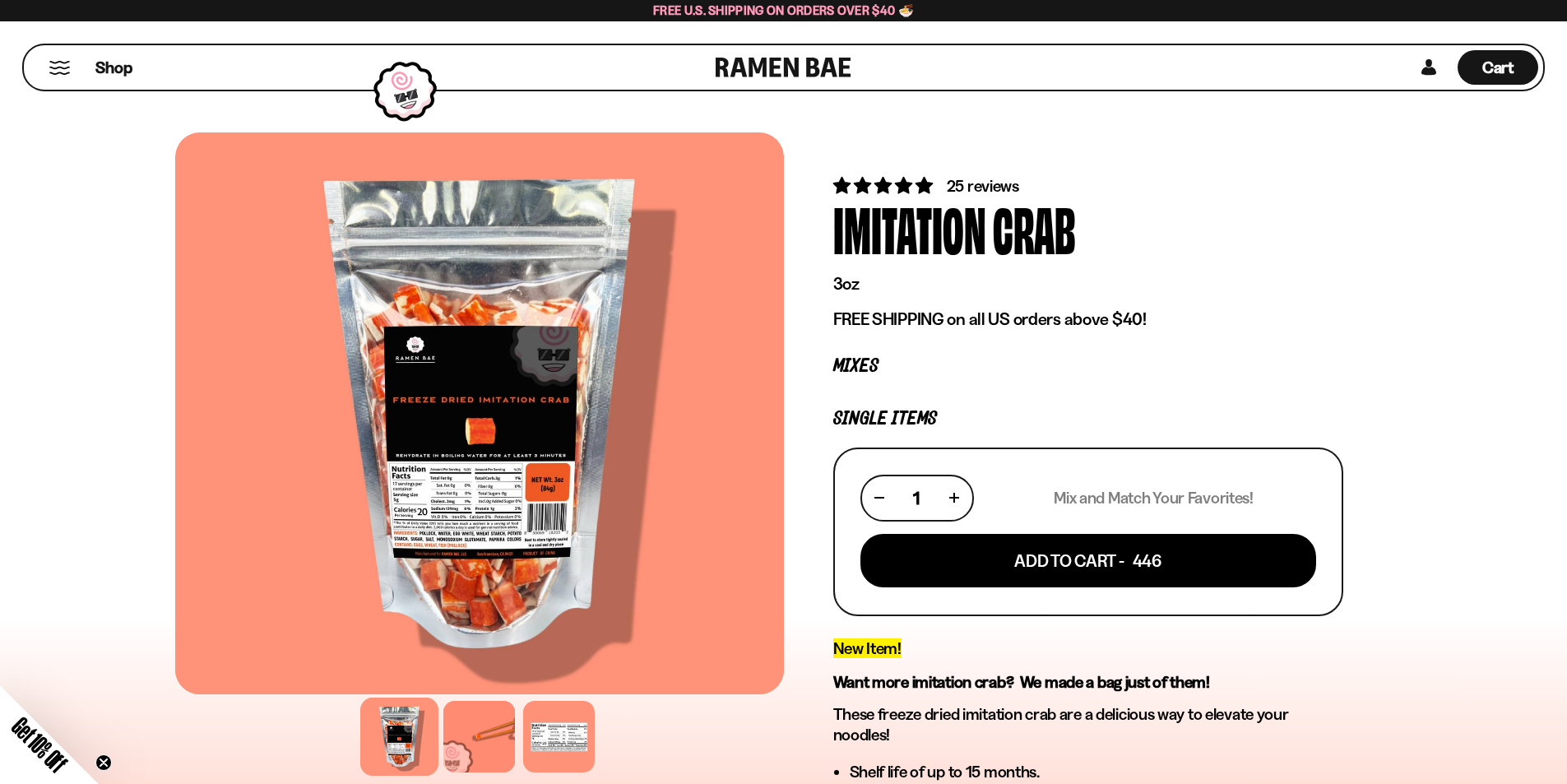
click at [951, 215] on div "Imitation" at bounding box center [911, 229] width 153 height 62
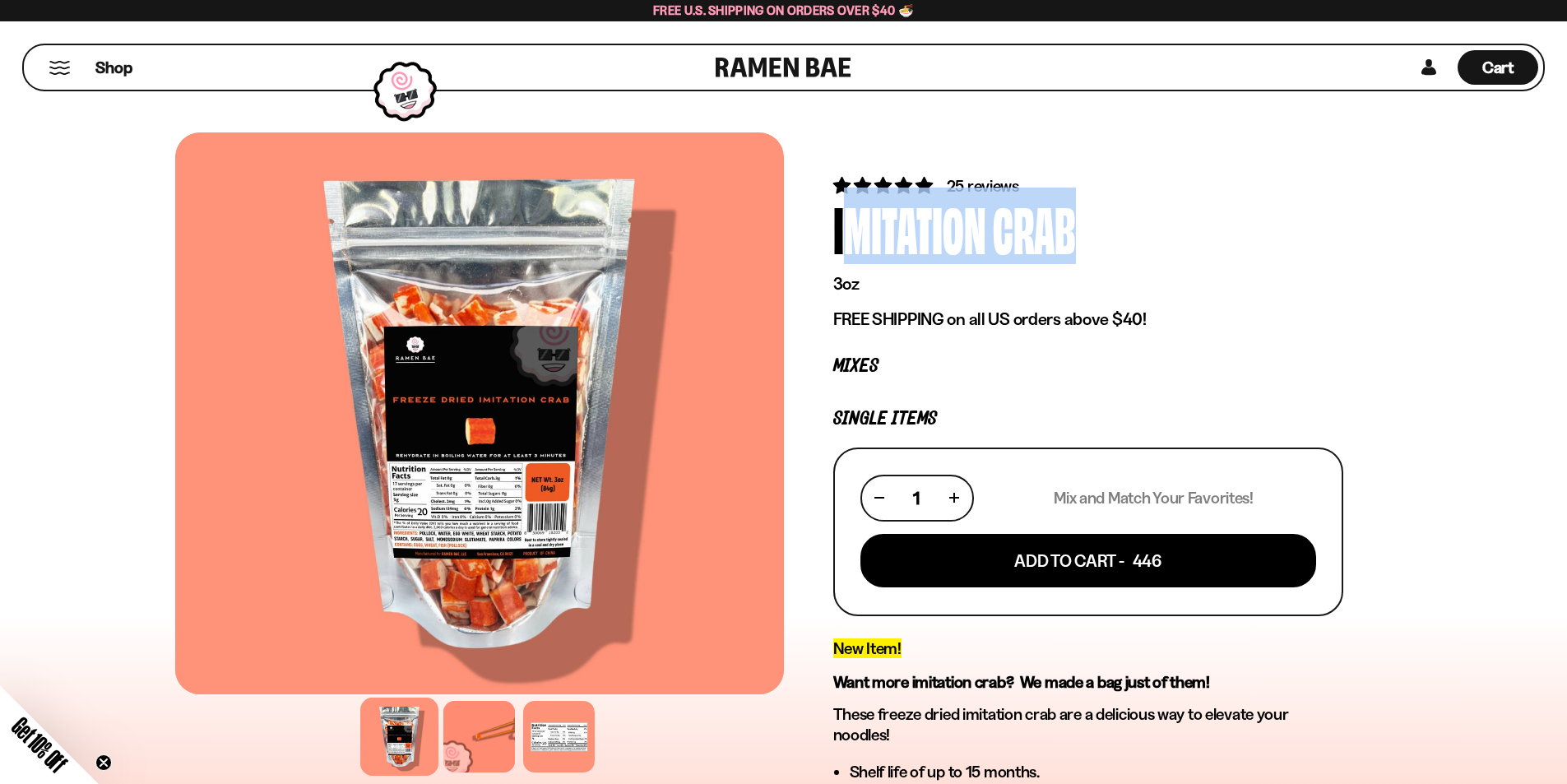
click at [951, 215] on div "Imitation" at bounding box center [911, 229] width 153 height 62
copy div "Imitation Crab"
click at [560, 732] on div at bounding box center [559, 737] width 79 height 78
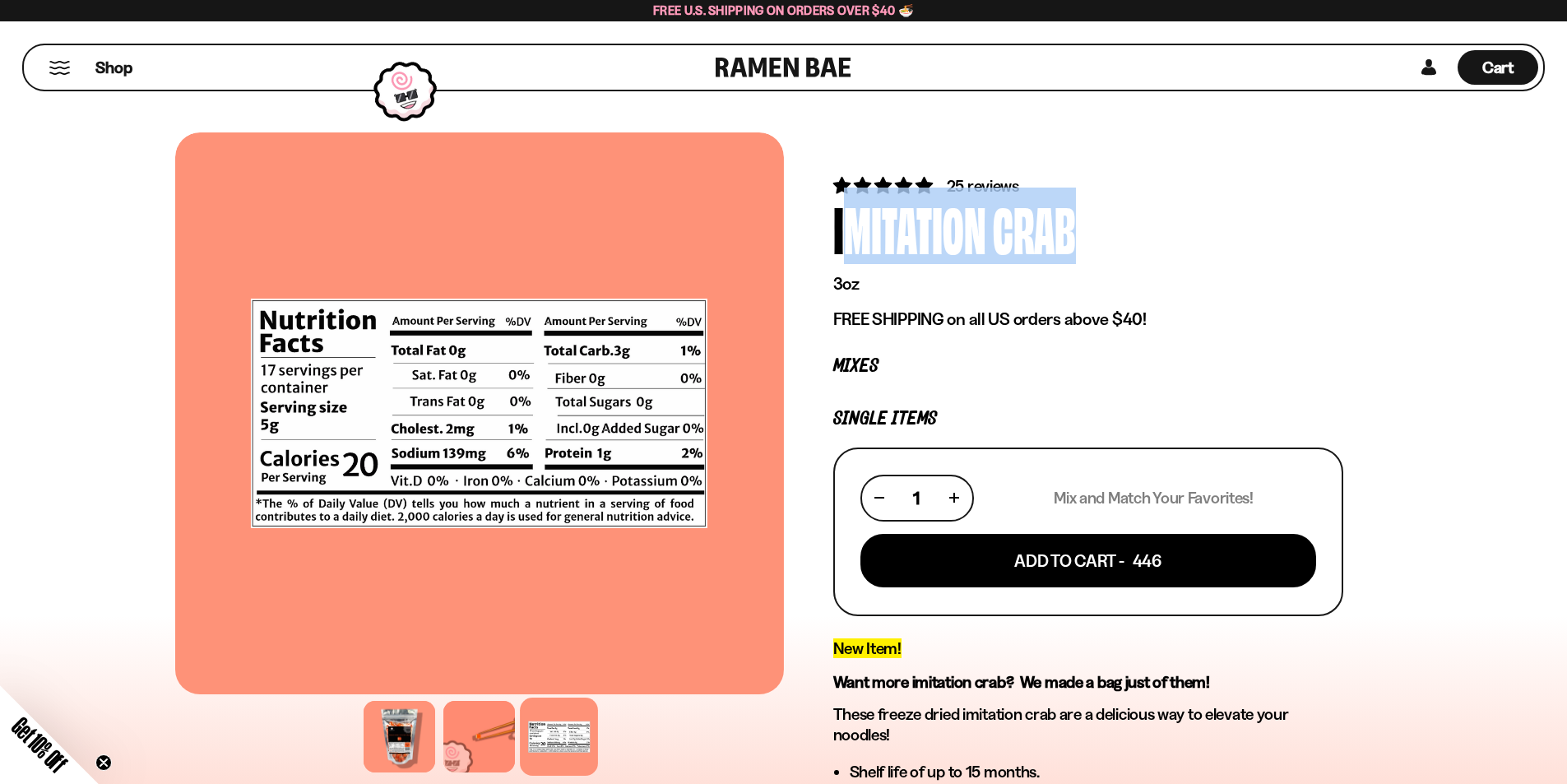
copy div "Imitation Crab"
click at [405, 736] on div at bounding box center [400, 737] width 79 height 78
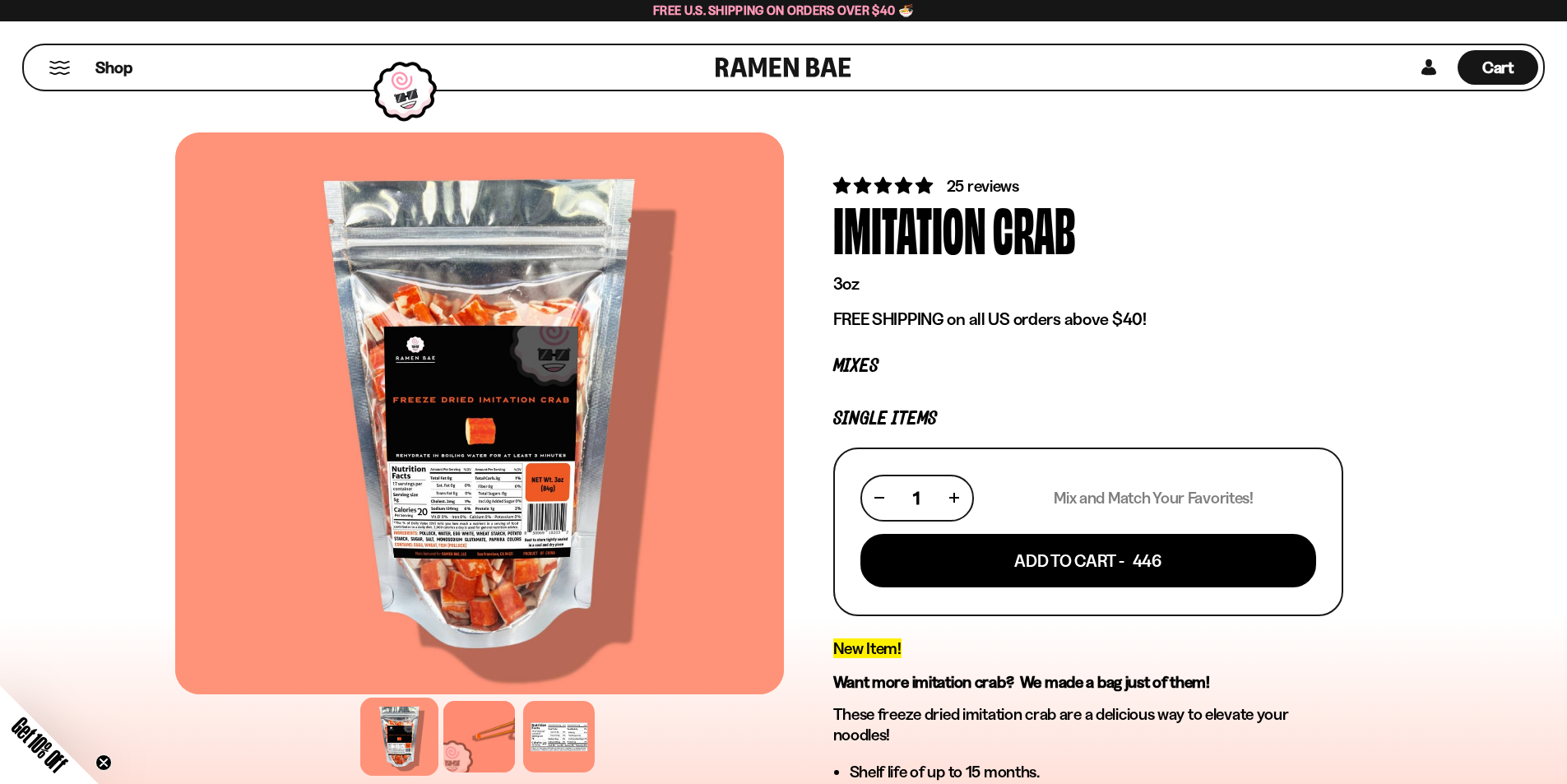
drag, startPoint x: 878, startPoint y: 364, endPoint x: 882, endPoint y: 358, distance: 7.2
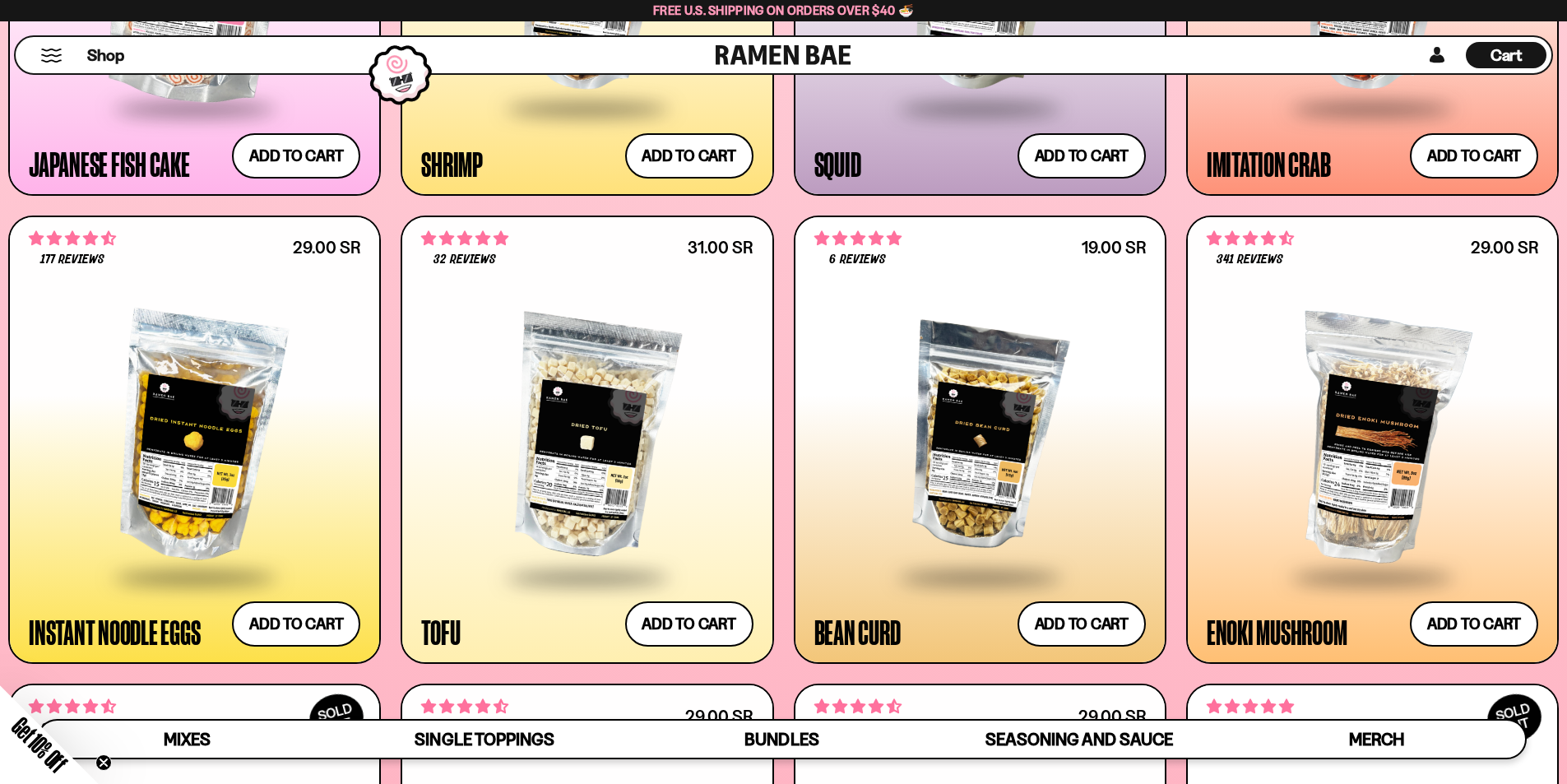
scroll to position [2193, 0]
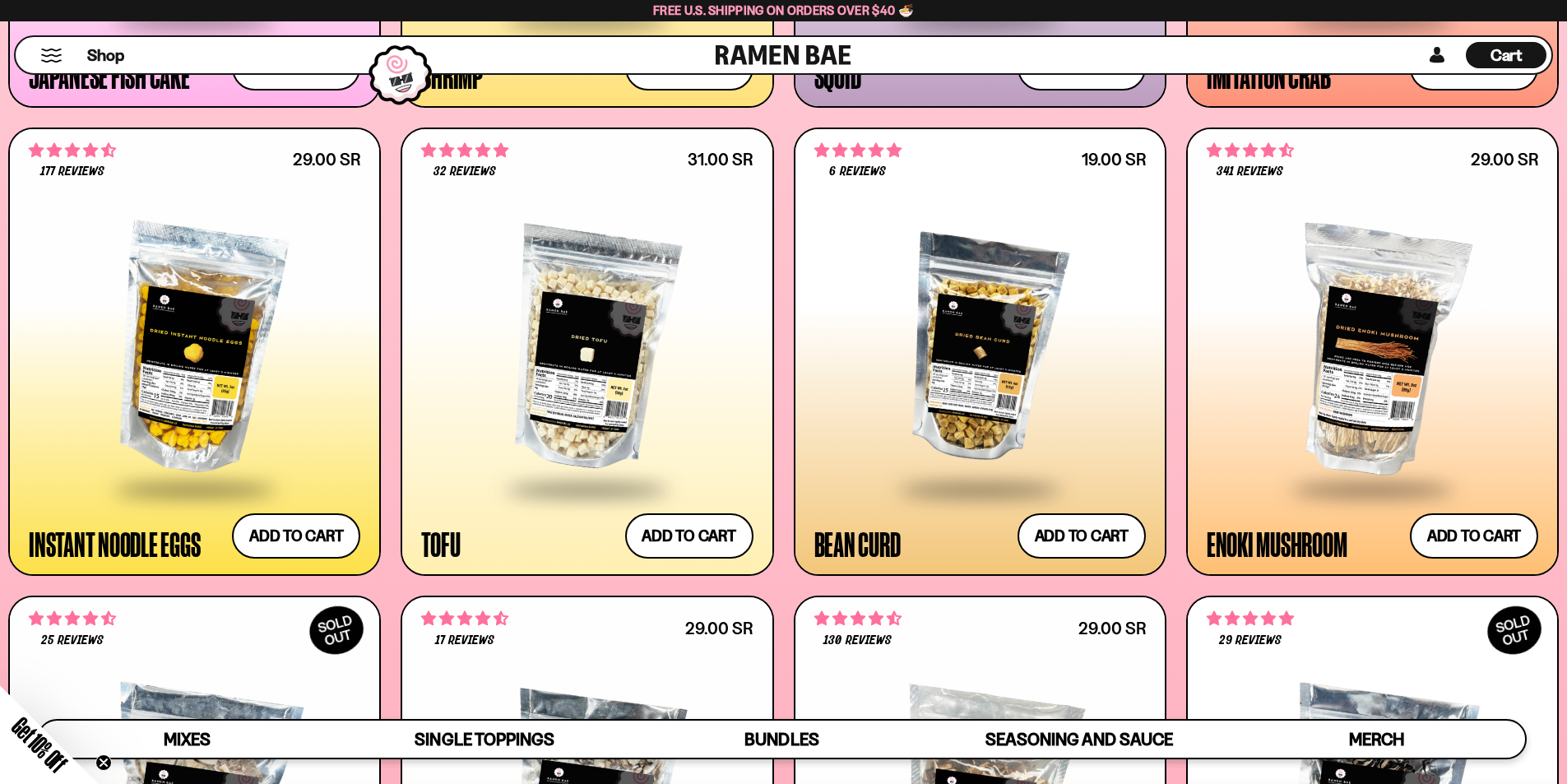
click at [573, 382] on div at bounding box center [587, 350] width 332 height 274
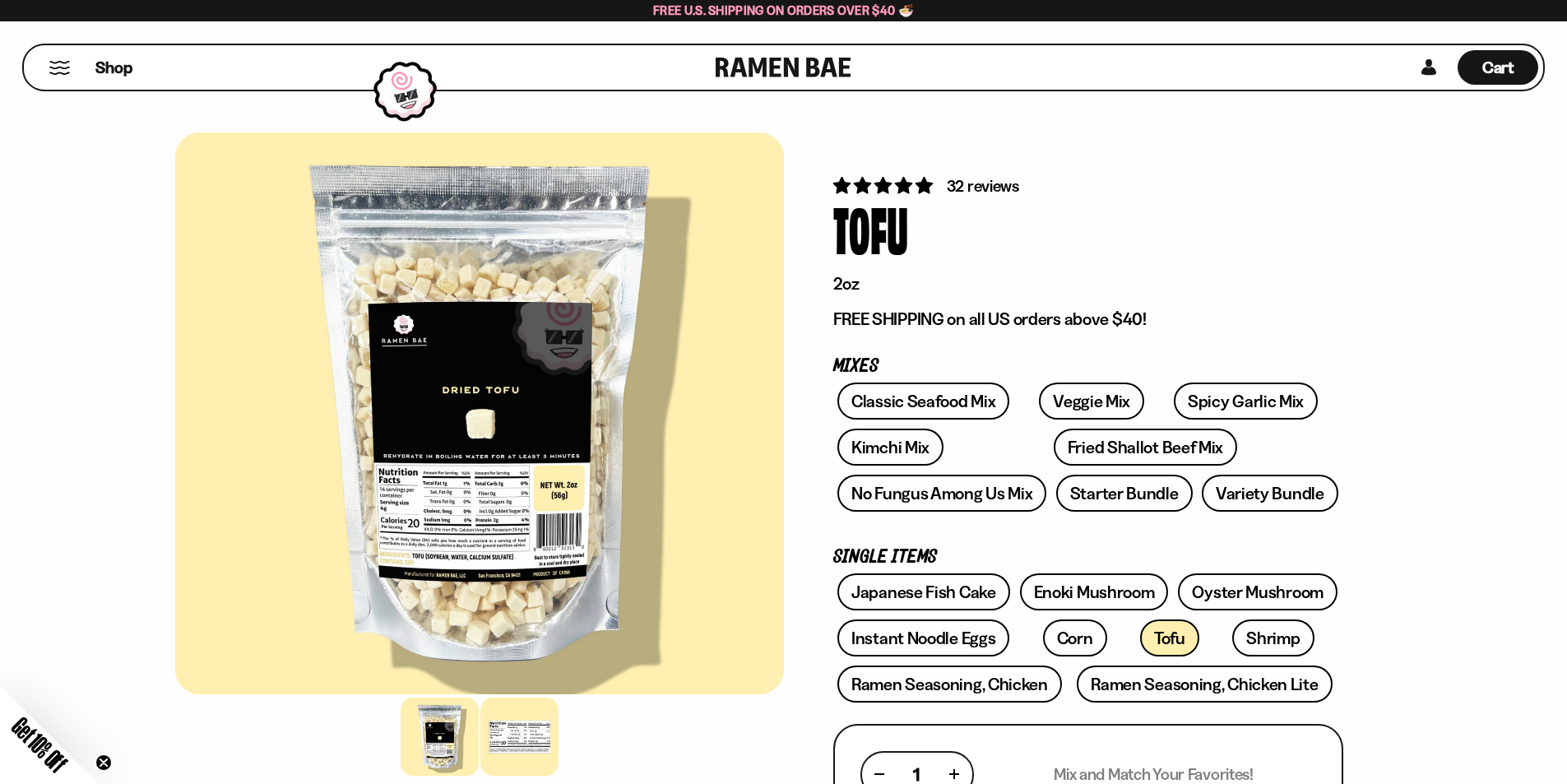
click at [536, 761] on div at bounding box center [520, 737] width 79 height 78
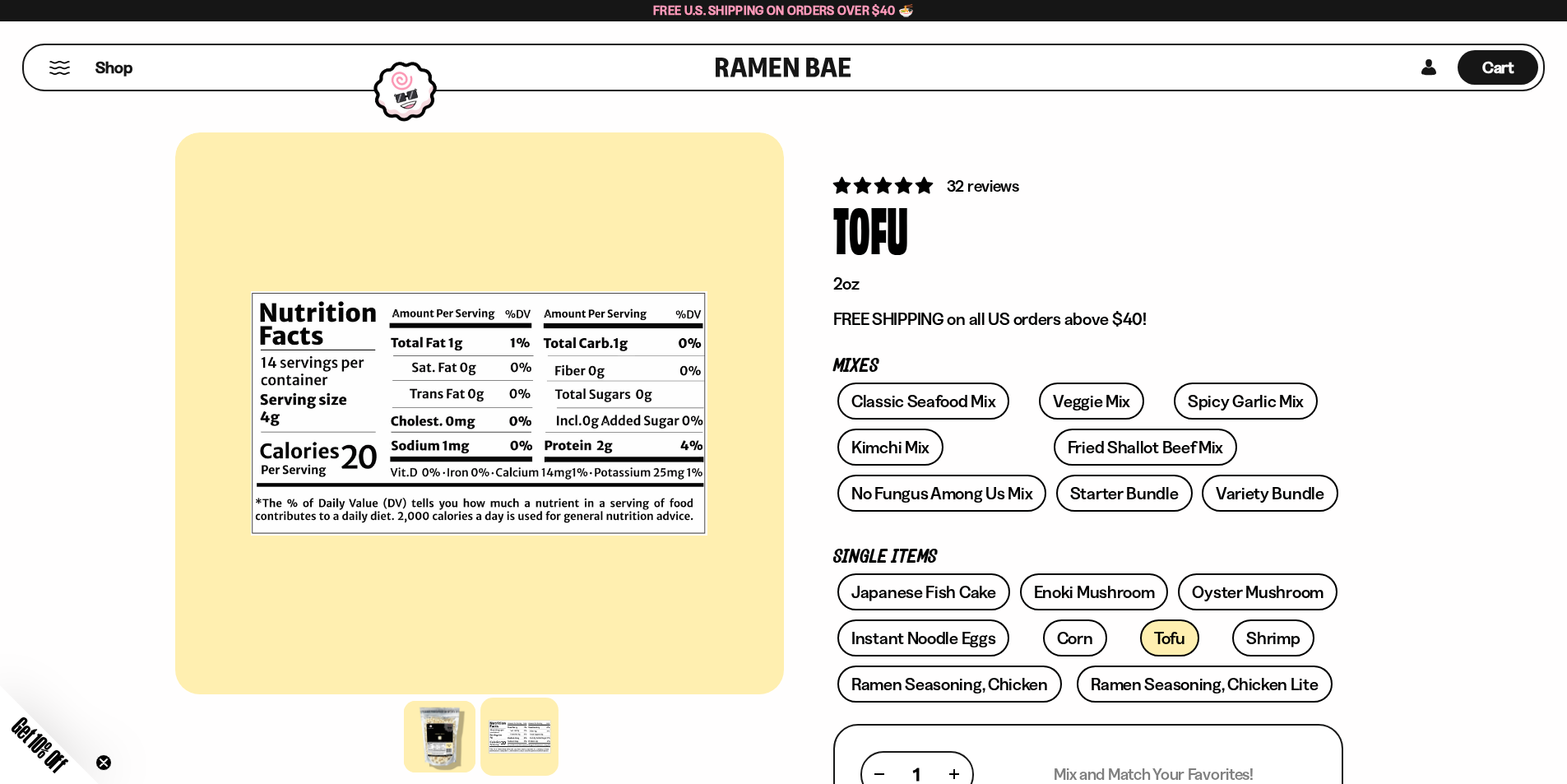
click at [861, 243] on div "Tofu" at bounding box center [871, 229] width 75 height 62
copy div "Tofu"
click at [418, 756] on div at bounding box center [439, 737] width 79 height 78
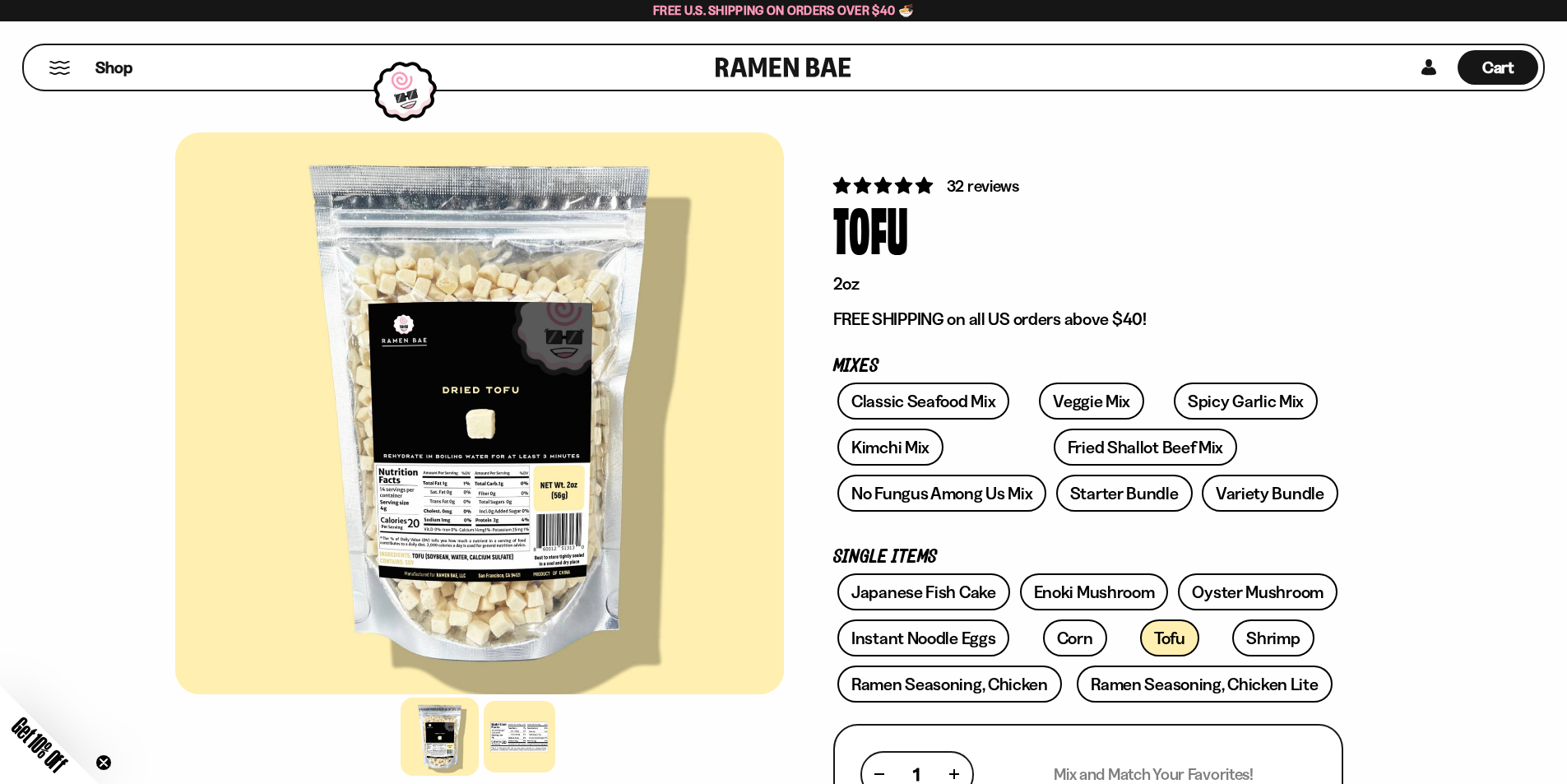
click at [1066, 198] on div "Tofu" at bounding box center [1089, 229] width 510 height 62
click at [966, 274] on p "2oz" at bounding box center [1089, 284] width 510 height 21
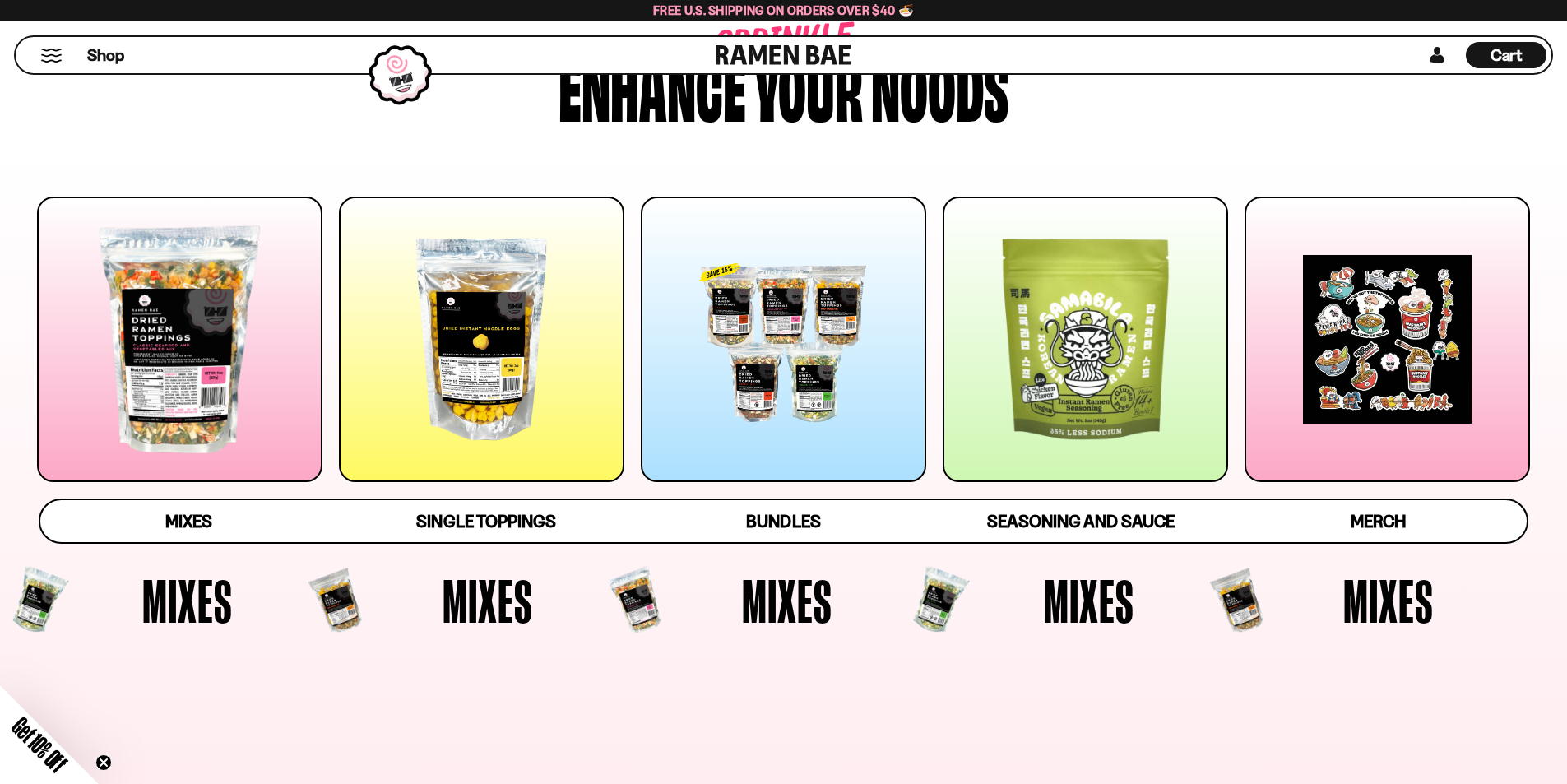
scroll to position [138, 0]
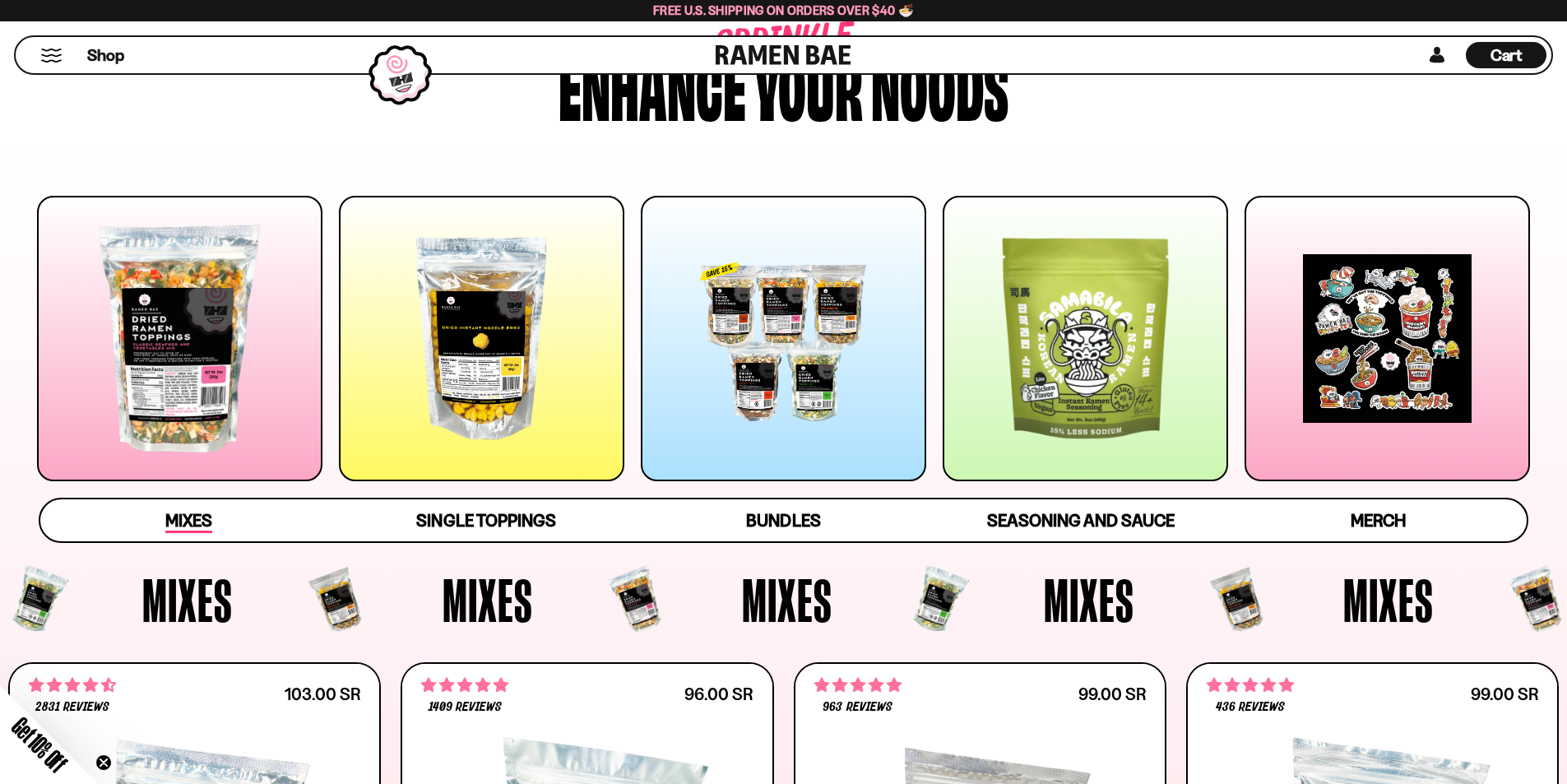
click at [180, 533] on span "Mixes" at bounding box center [189, 521] width 47 height 23
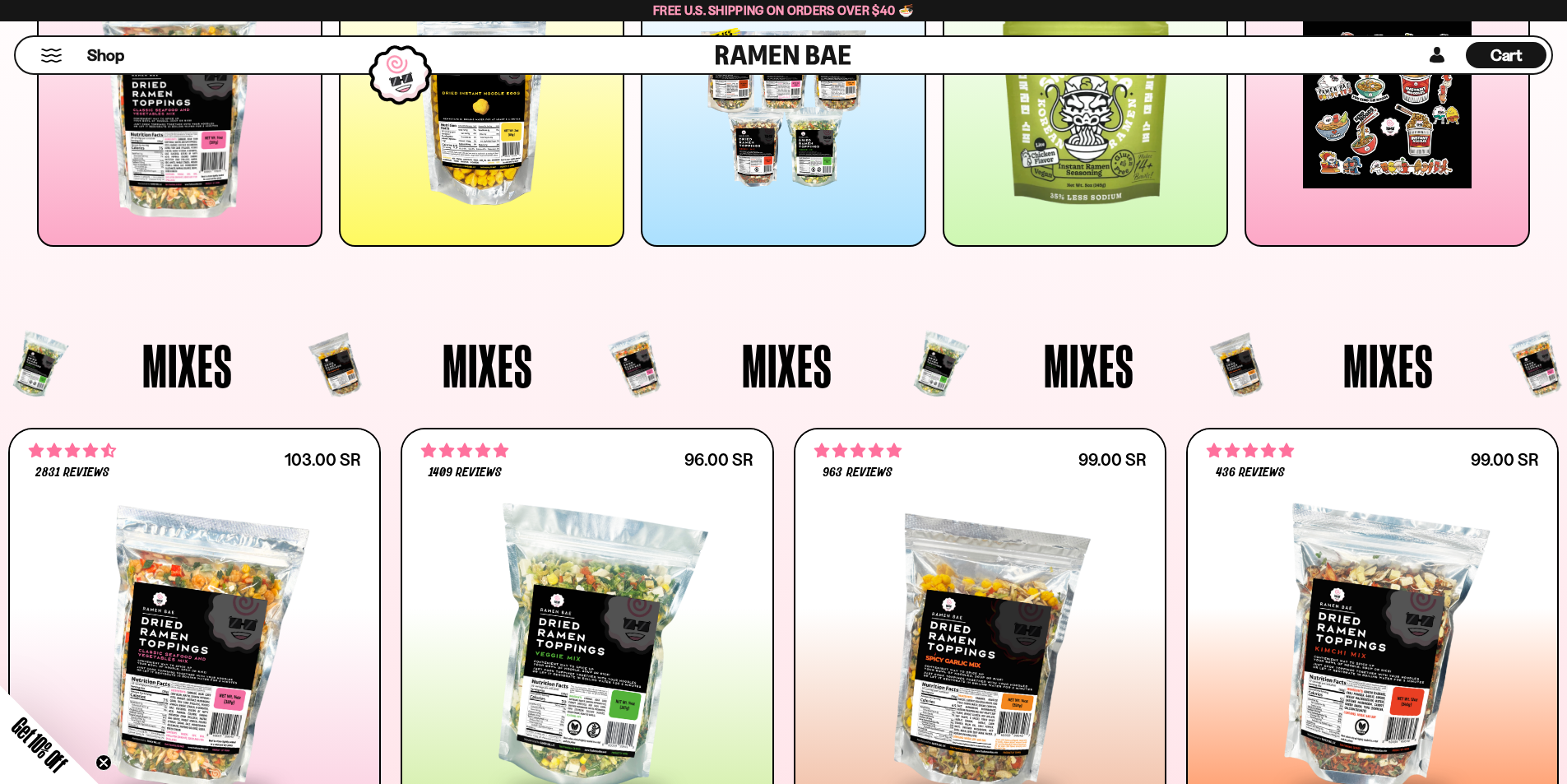
scroll to position [0, 0]
